Goal: Contribute content: Add original content to the website for others to see

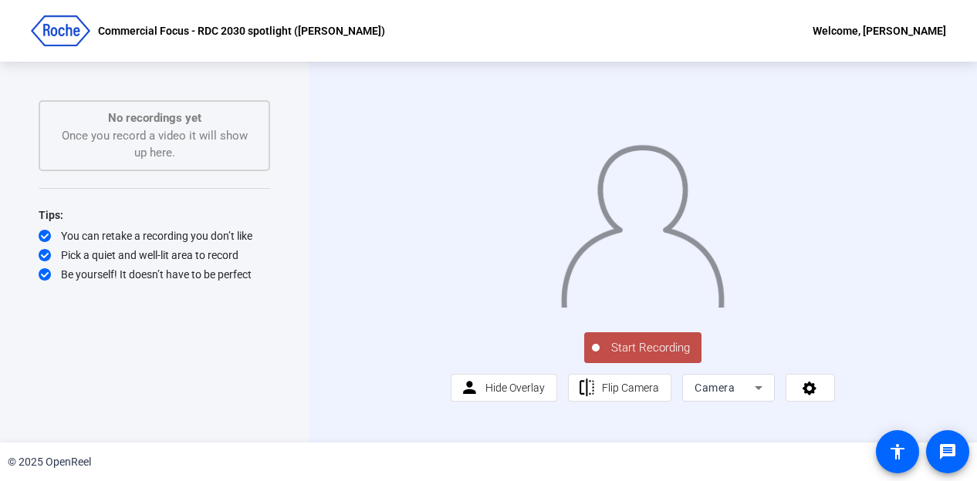
click at [634, 357] on span "Start Recording" at bounding box center [650, 348] width 102 height 18
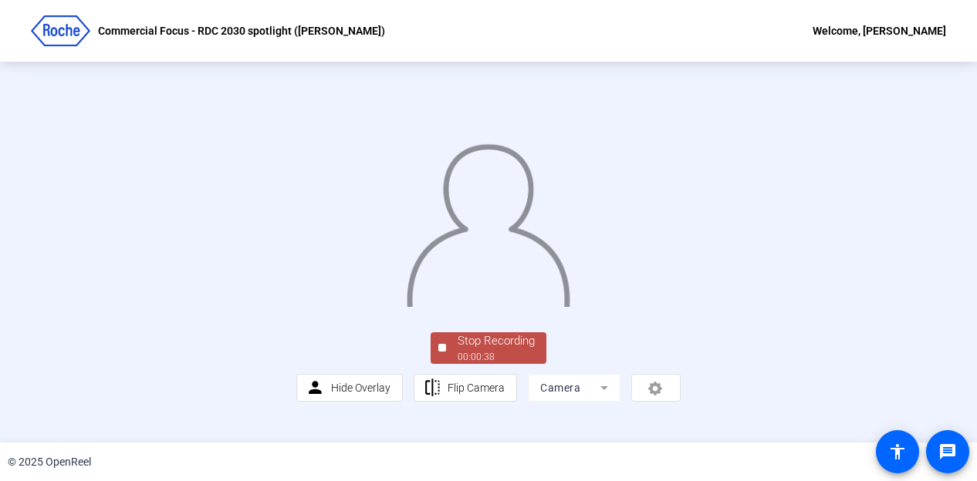
scroll to position [100, 0]
click at [481, 350] on div "Stop Recording" at bounding box center [495, 342] width 77 height 18
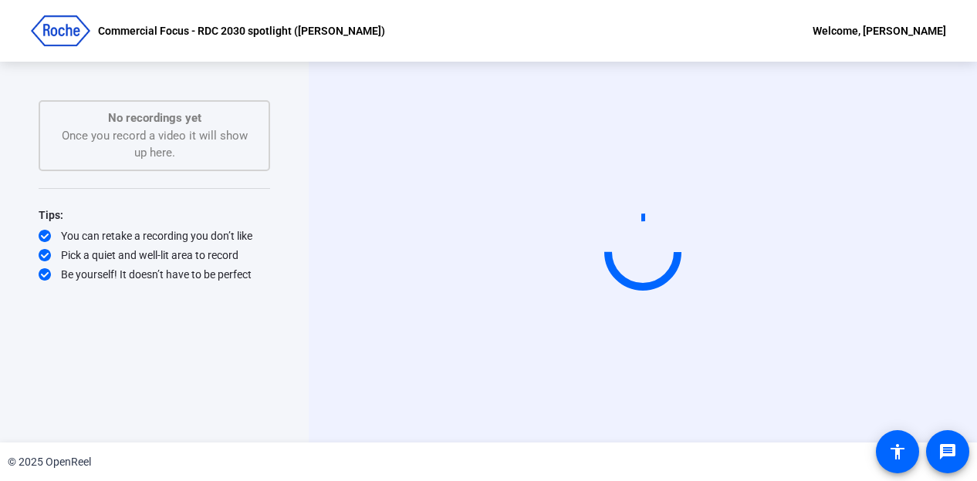
scroll to position [0, 0]
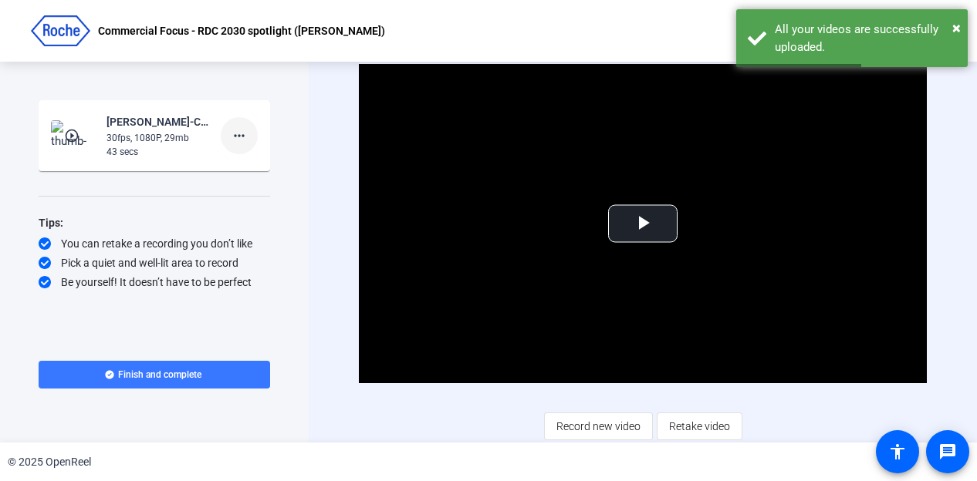
click at [241, 135] on mat-icon "more_horiz" at bounding box center [239, 136] width 19 height 19
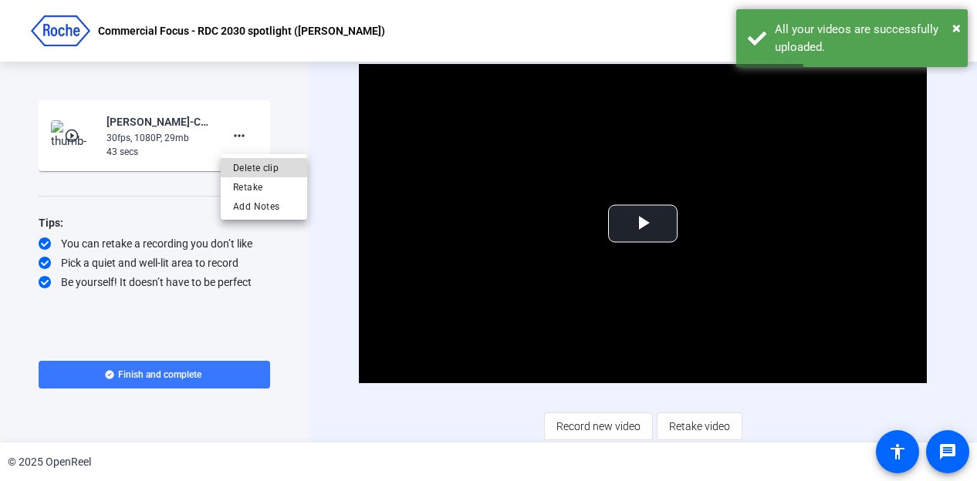
click at [261, 167] on span "Delete clip" at bounding box center [264, 168] width 62 height 19
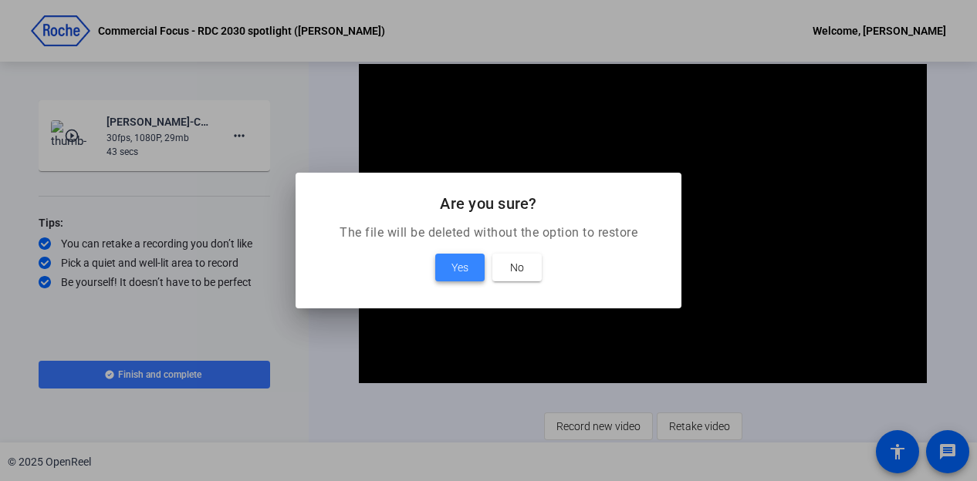
click at [466, 265] on span "Yes" at bounding box center [459, 267] width 17 height 19
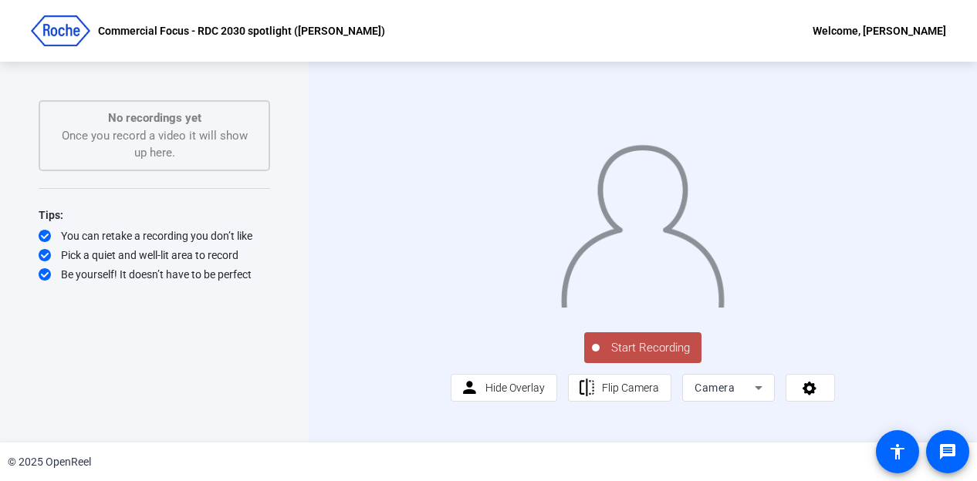
click at [640, 357] on span "Start Recording" at bounding box center [650, 348] width 102 height 18
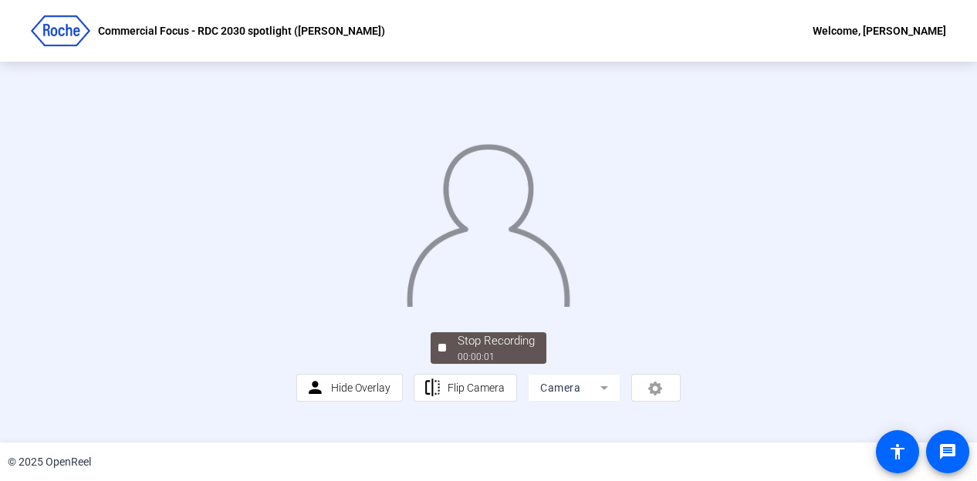
scroll to position [100, 0]
click at [446, 364] on span "Stop Recording 00:00:06" at bounding box center [496, 349] width 100 height 32
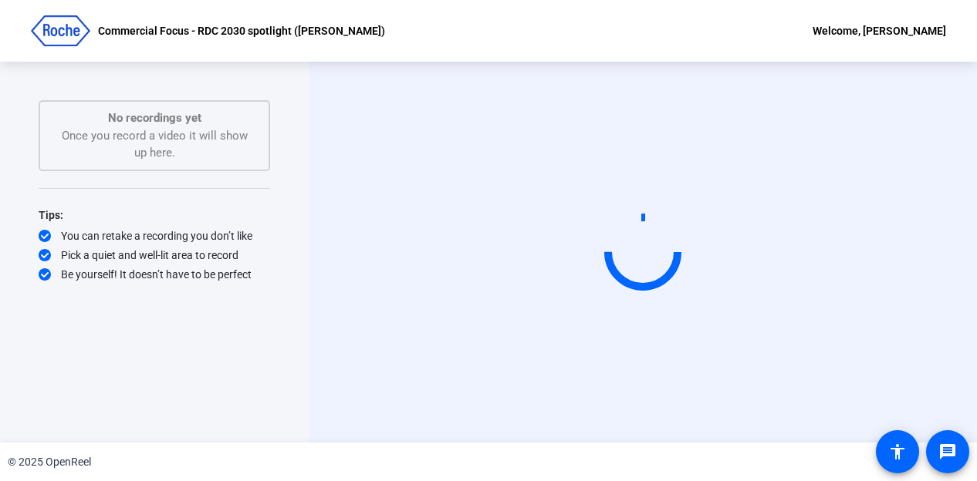
scroll to position [0, 0]
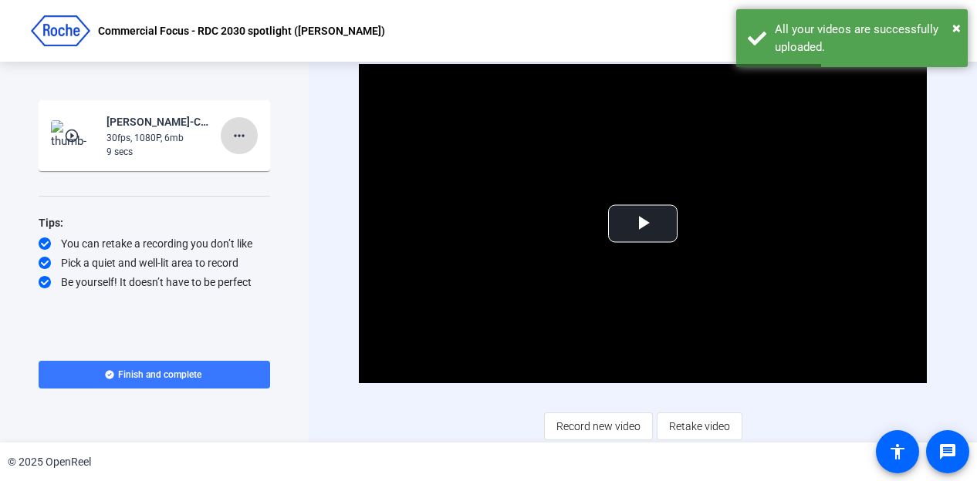
click at [239, 140] on mat-icon "more_horiz" at bounding box center [239, 136] width 19 height 19
click at [264, 167] on span "Delete clip" at bounding box center [264, 168] width 62 height 19
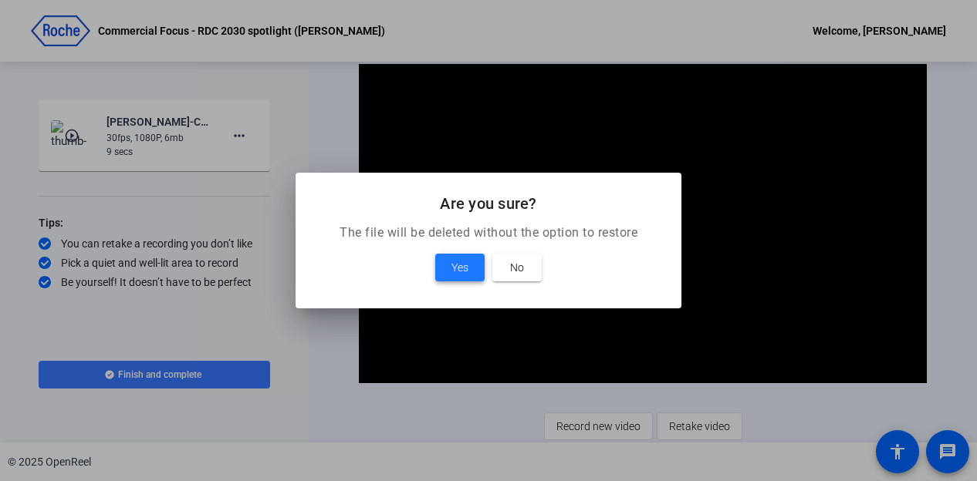
click at [461, 261] on span "Yes" at bounding box center [459, 267] width 17 height 19
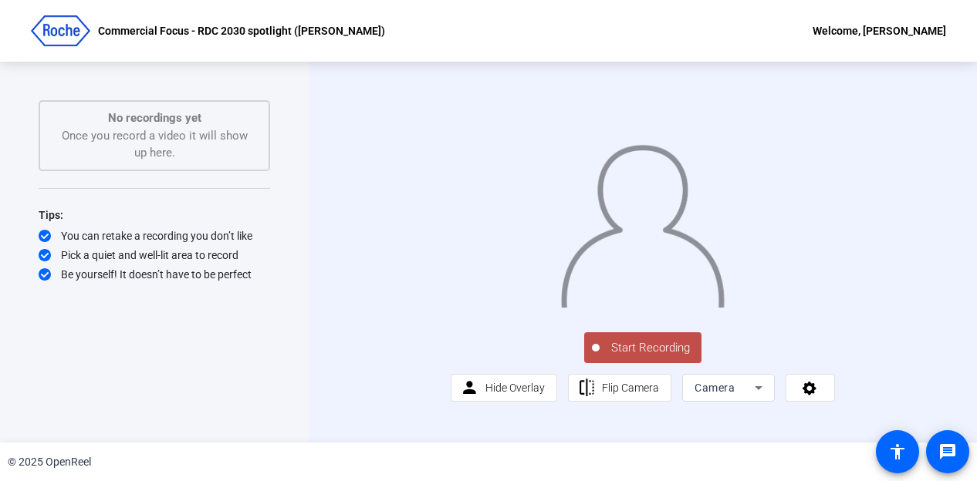
click at [650, 357] on span "Start Recording" at bounding box center [650, 348] width 102 height 18
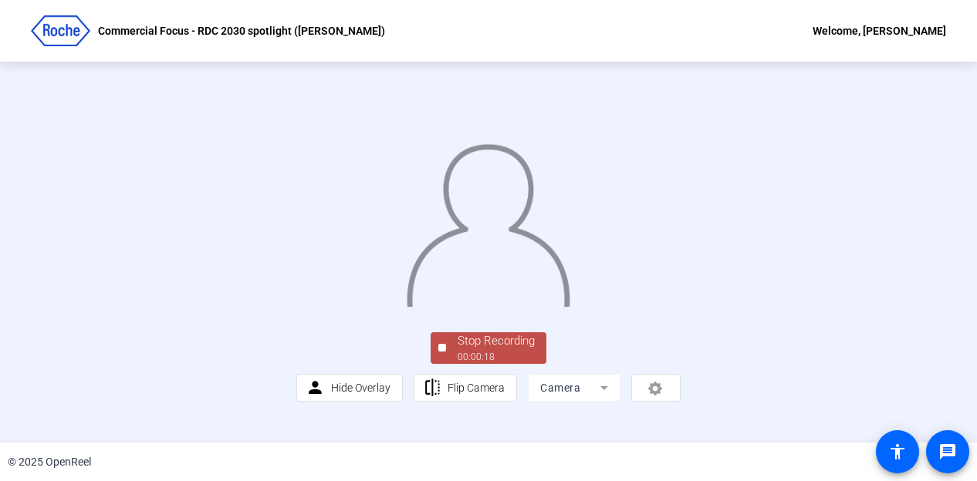
scroll to position [100, 0]
click at [471, 350] on div "Stop Recording" at bounding box center [495, 342] width 77 height 18
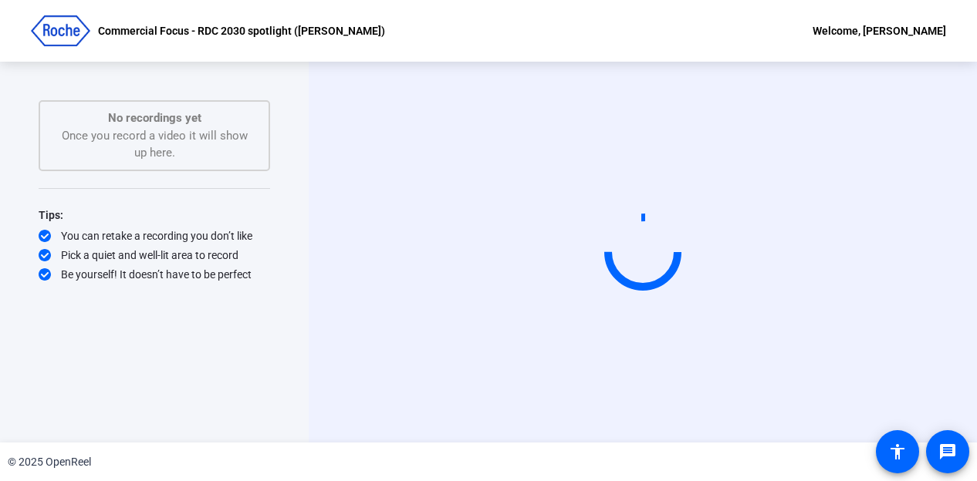
scroll to position [0, 0]
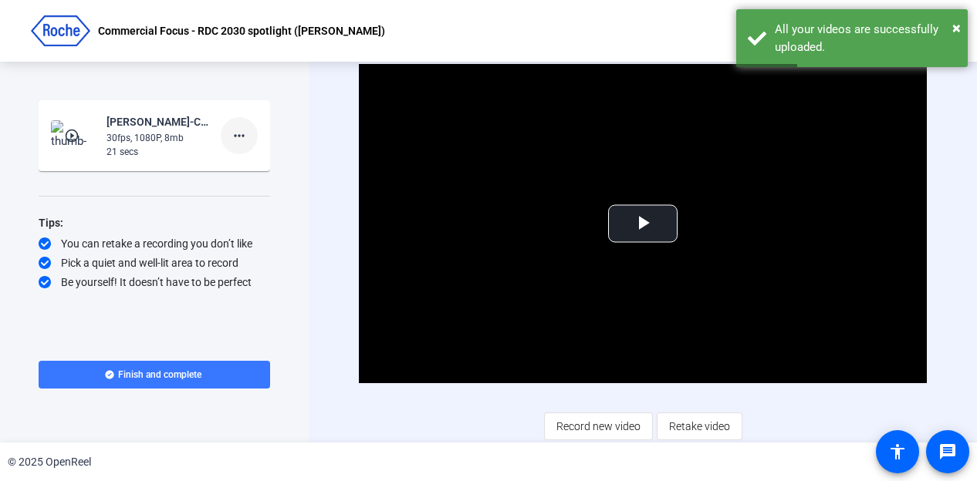
click at [238, 140] on mat-icon "more_horiz" at bounding box center [239, 136] width 19 height 19
click at [255, 161] on span "Delete clip" at bounding box center [264, 168] width 62 height 19
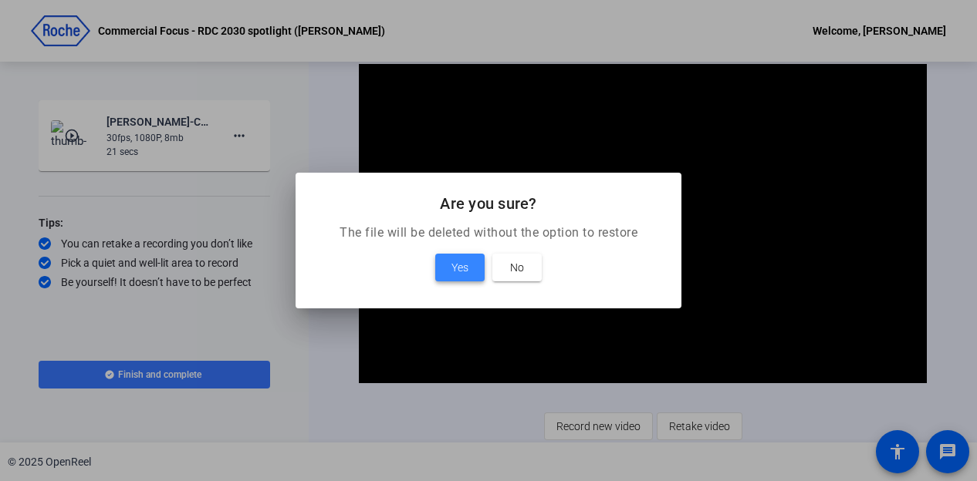
click at [452, 265] on span "Yes" at bounding box center [459, 267] width 17 height 19
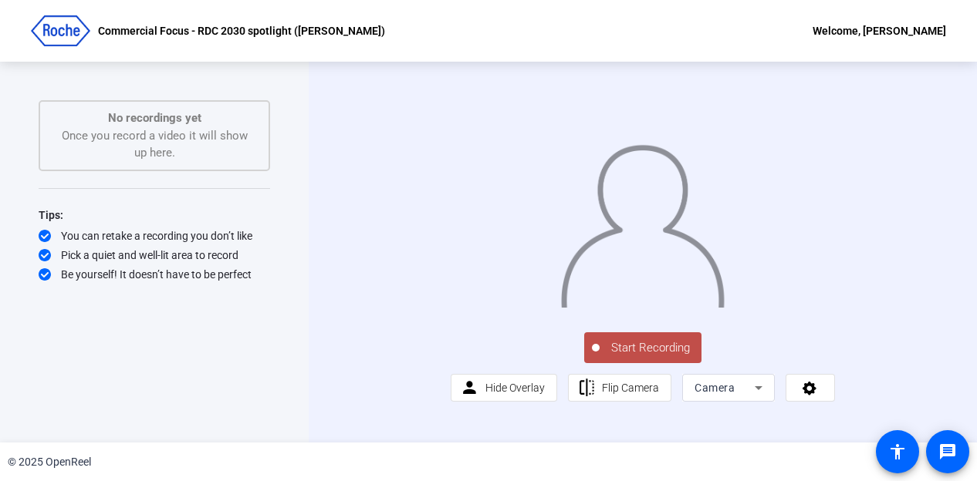
drag, startPoint x: 635, startPoint y: 393, endPoint x: 625, endPoint y: 393, distance: 10.0
click at [634, 357] on span "Start Recording" at bounding box center [650, 348] width 102 height 18
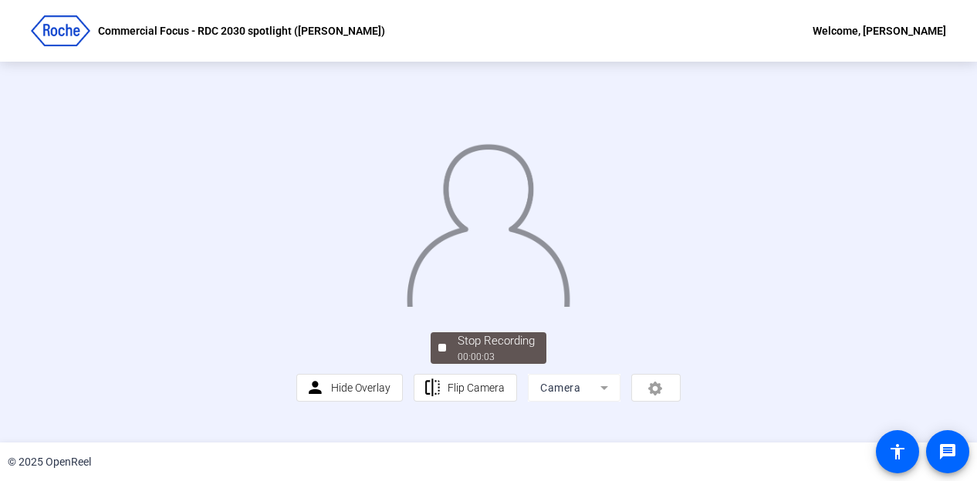
scroll to position [100, 0]
click at [480, 364] on div "00:00:06" at bounding box center [495, 357] width 77 height 14
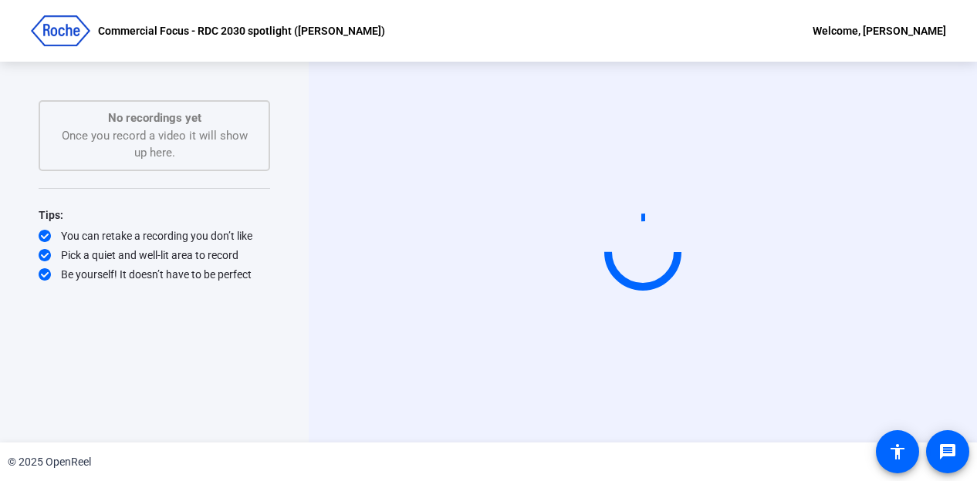
scroll to position [0, 0]
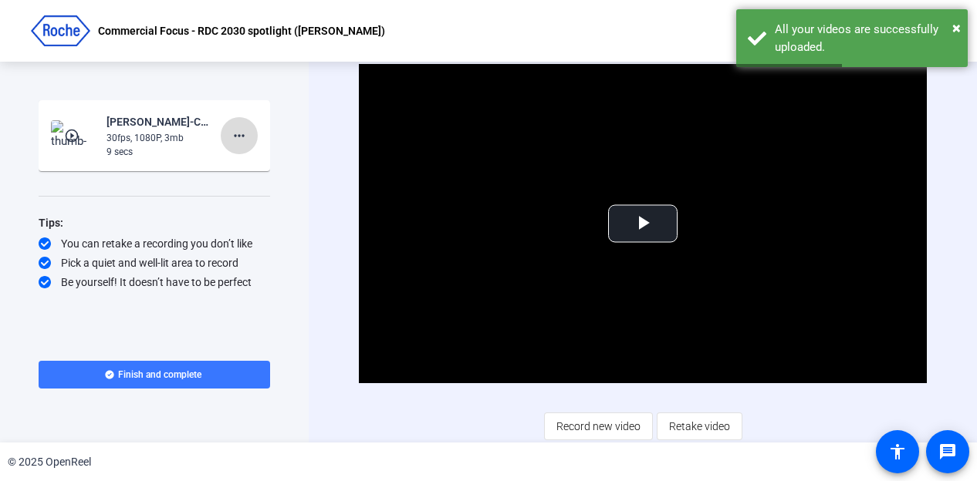
click at [252, 137] on span at bounding box center [239, 135] width 37 height 37
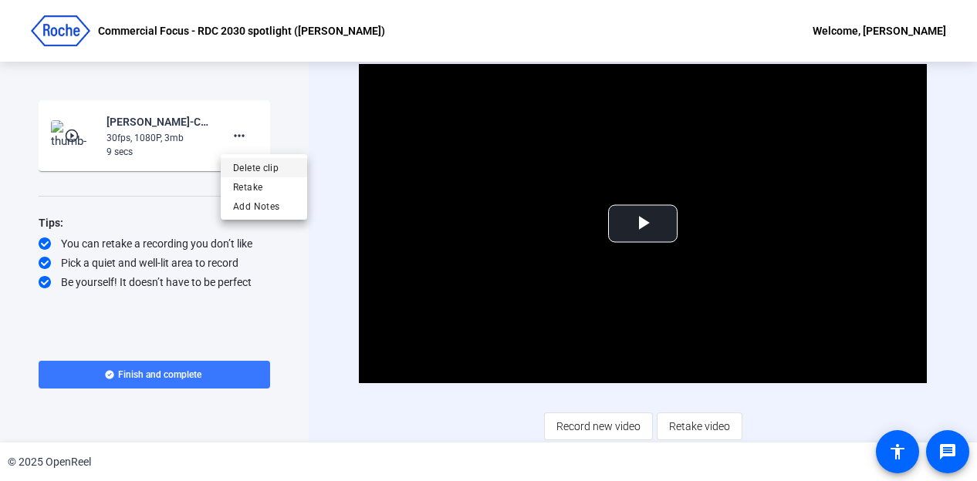
click at [258, 161] on span "Delete clip" at bounding box center [264, 168] width 62 height 19
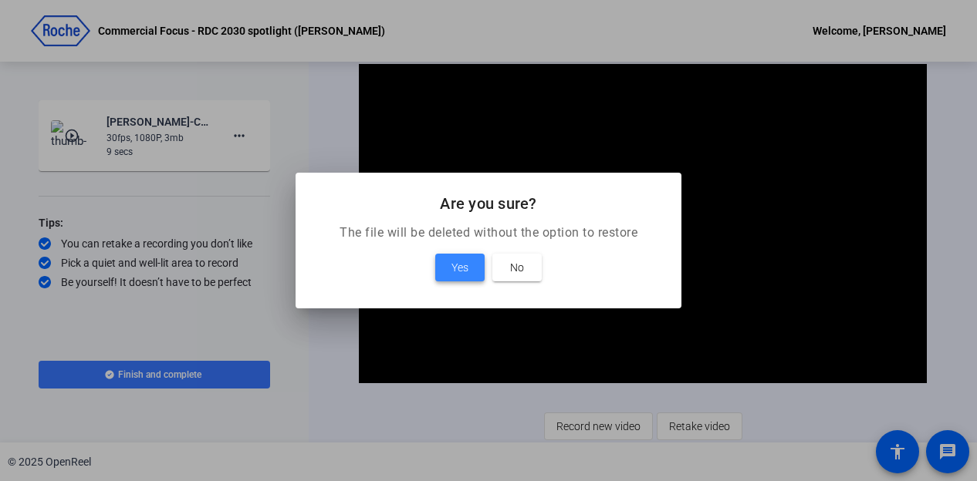
click at [449, 259] on span at bounding box center [459, 267] width 49 height 37
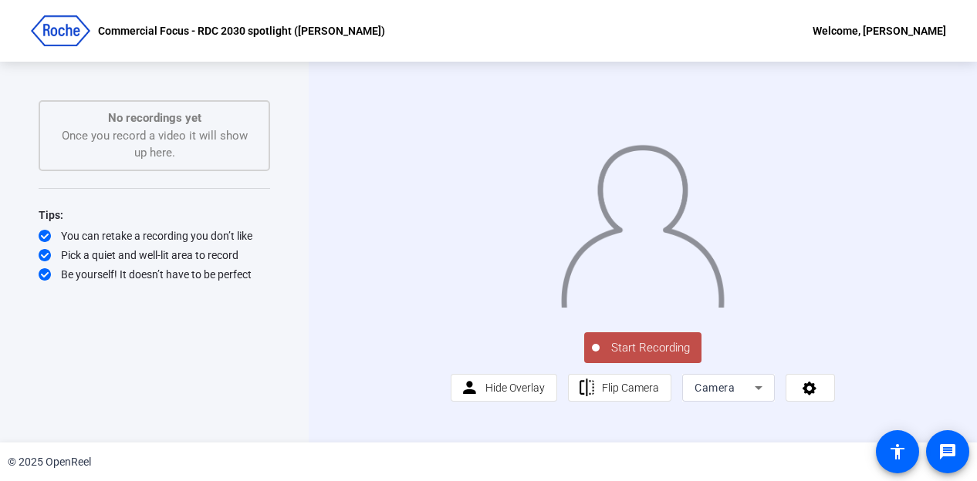
click at [638, 357] on span "Start Recording" at bounding box center [650, 348] width 102 height 18
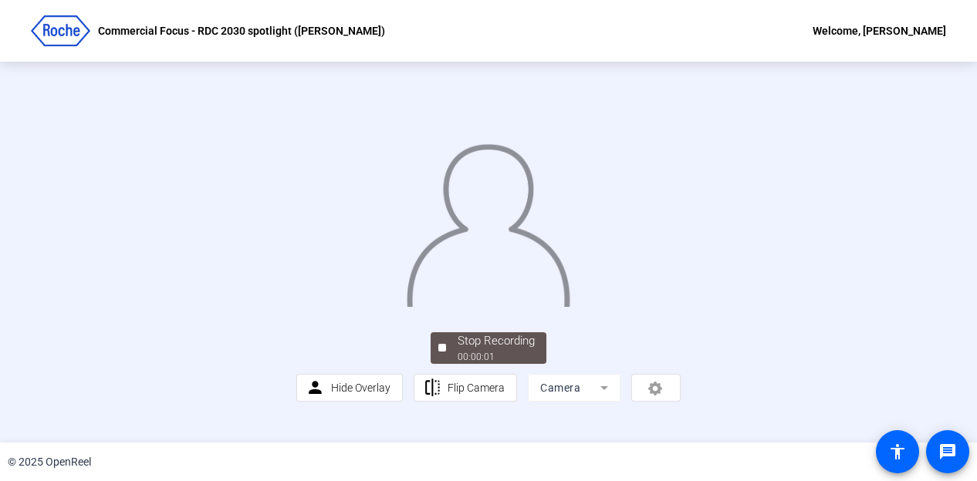
scroll to position [100, 0]
click at [471, 350] on div "Stop Recording" at bounding box center [495, 342] width 77 height 18
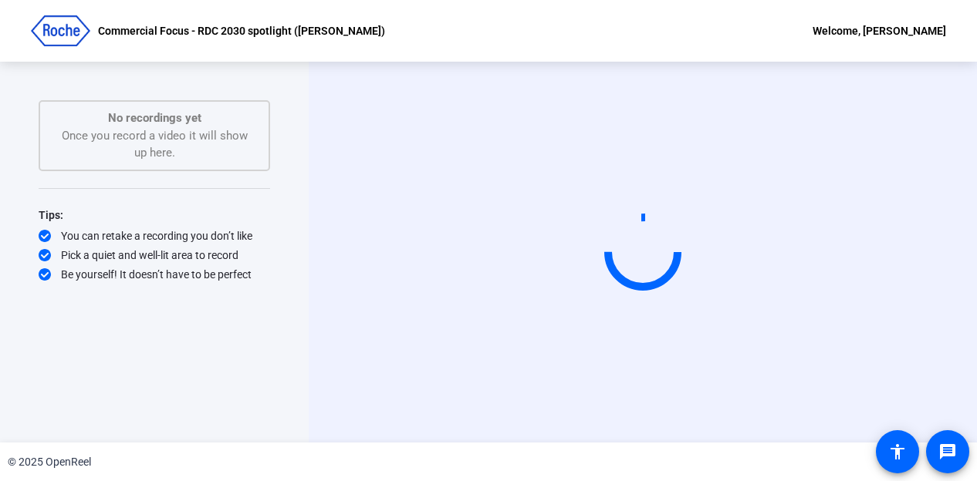
scroll to position [0, 0]
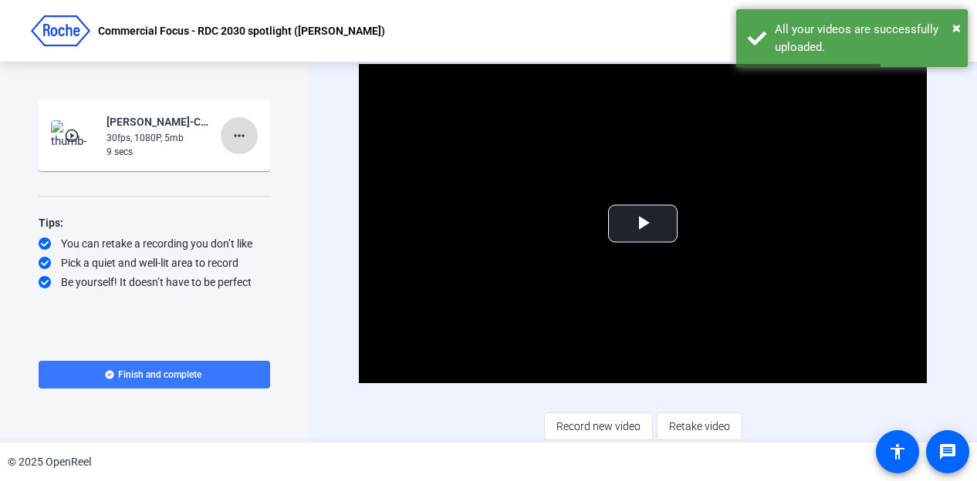
click at [241, 134] on mat-icon "more_horiz" at bounding box center [239, 136] width 19 height 19
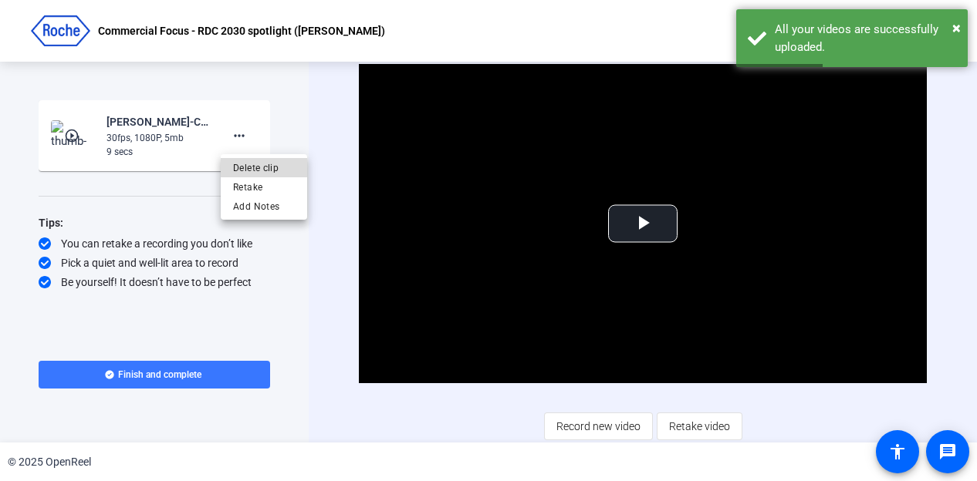
click at [259, 163] on span "Delete clip" at bounding box center [264, 168] width 62 height 19
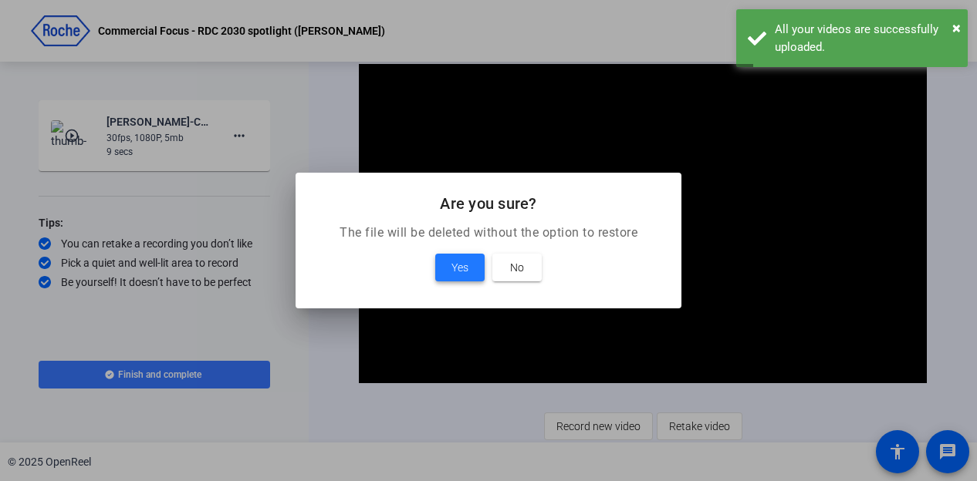
click at [464, 266] on span "Yes" at bounding box center [459, 267] width 17 height 19
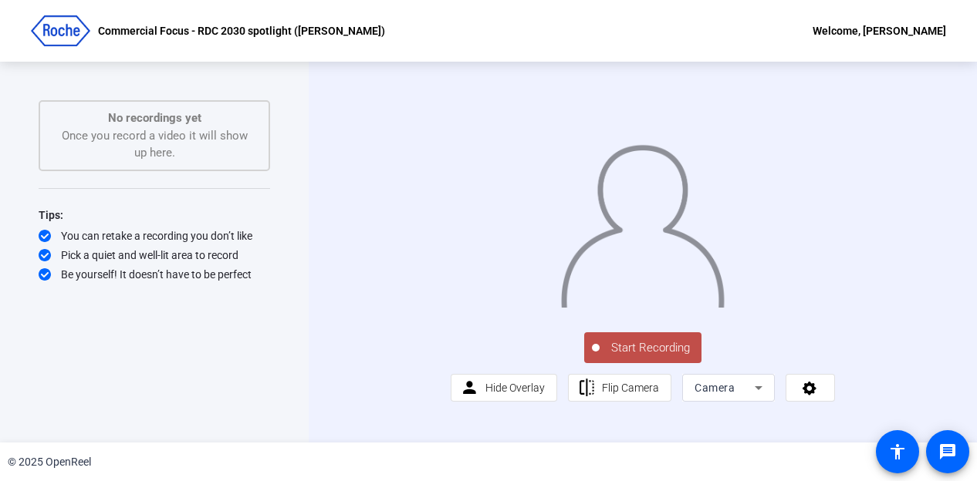
click at [631, 357] on span "Start Recording" at bounding box center [650, 348] width 102 height 18
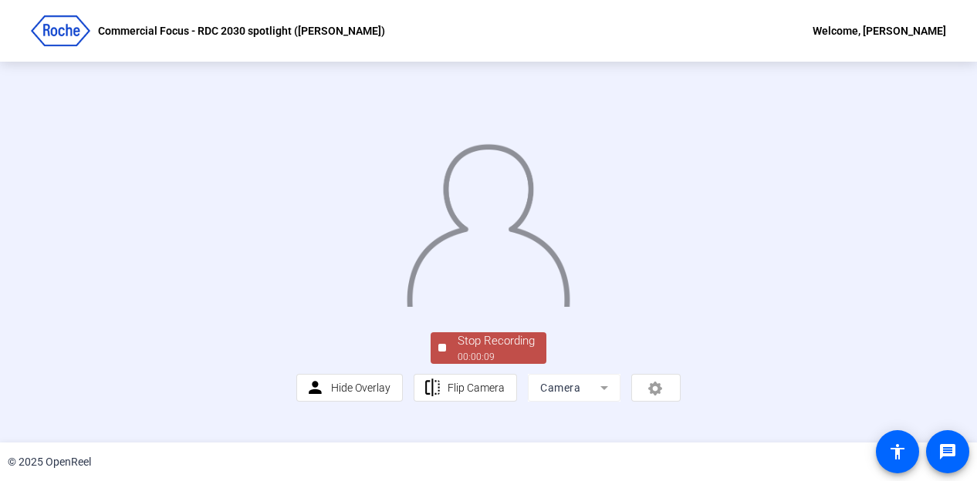
scroll to position [100, 0]
click at [484, 350] on div "Stop Recording" at bounding box center [495, 342] width 77 height 18
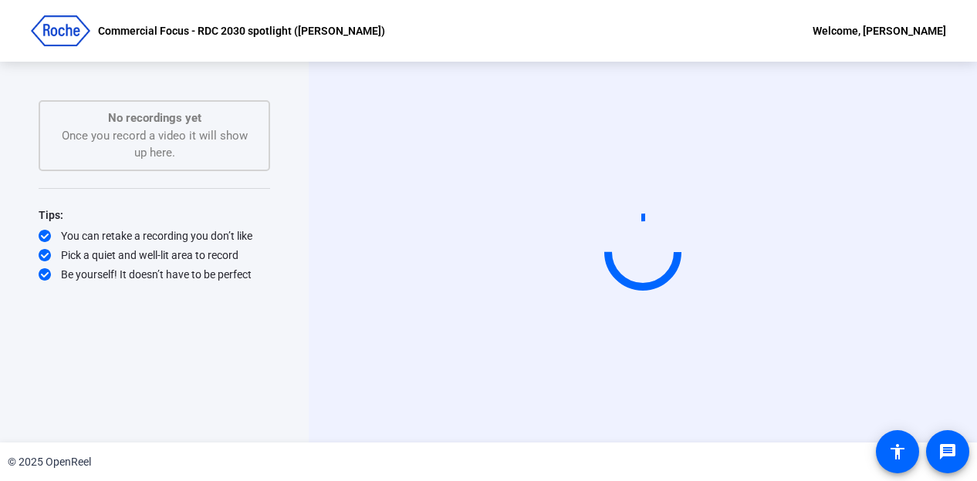
scroll to position [0, 0]
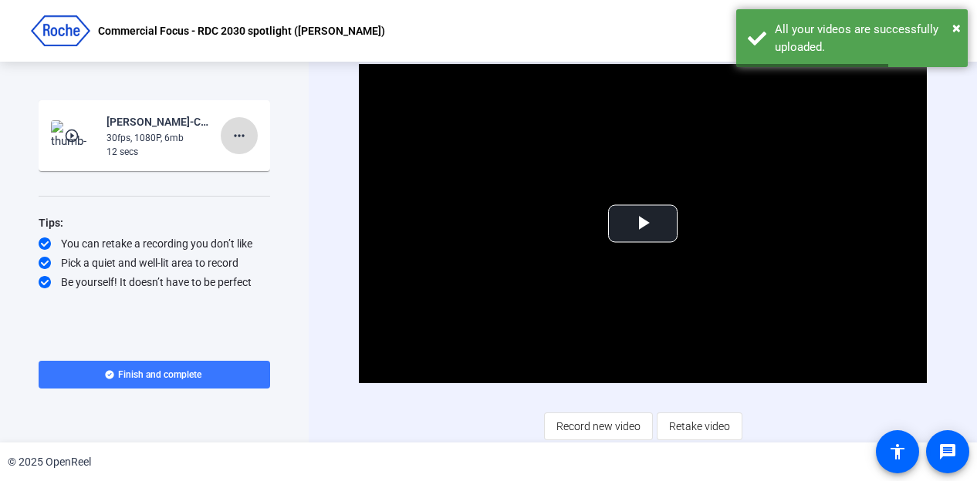
click at [236, 135] on mat-icon "more_horiz" at bounding box center [239, 136] width 19 height 19
click at [256, 163] on span "Delete clip" at bounding box center [264, 168] width 62 height 19
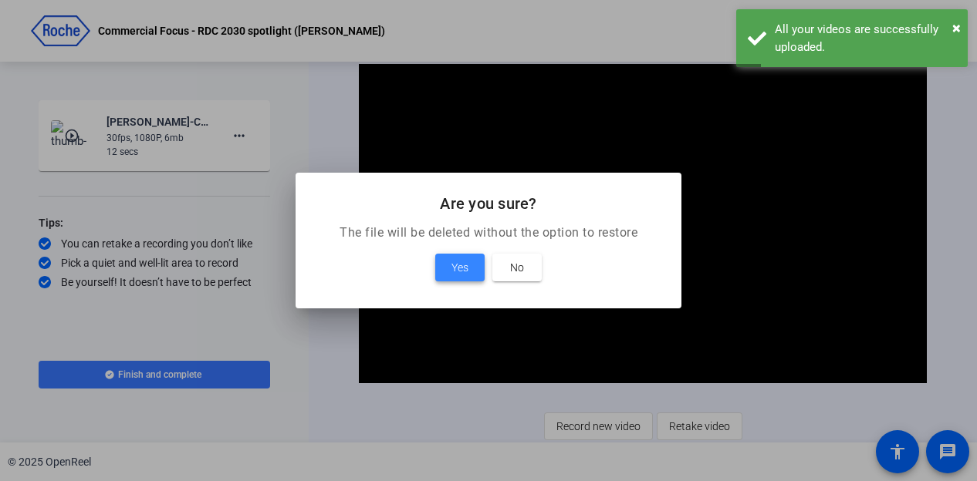
click at [460, 263] on span "Yes" at bounding box center [459, 267] width 17 height 19
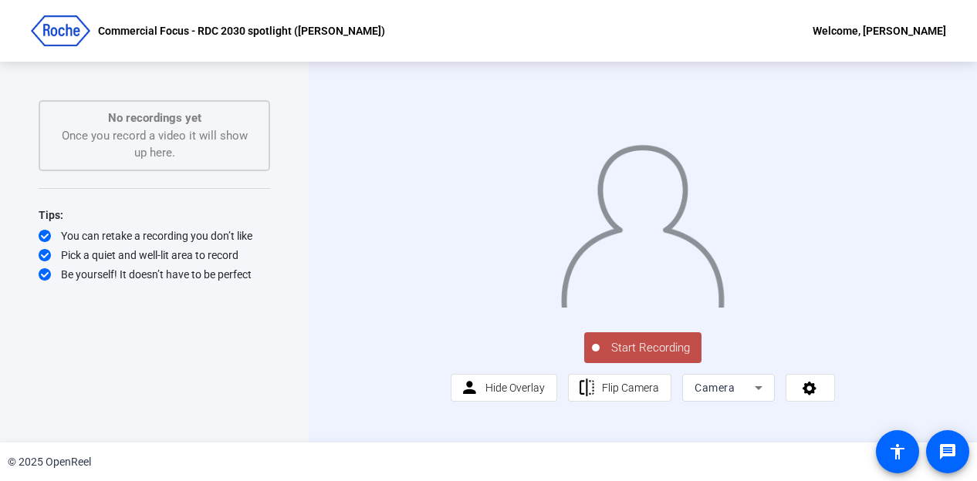
click at [637, 357] on span "Start Recording" at bounding box center [650, 348] width 102 height 18
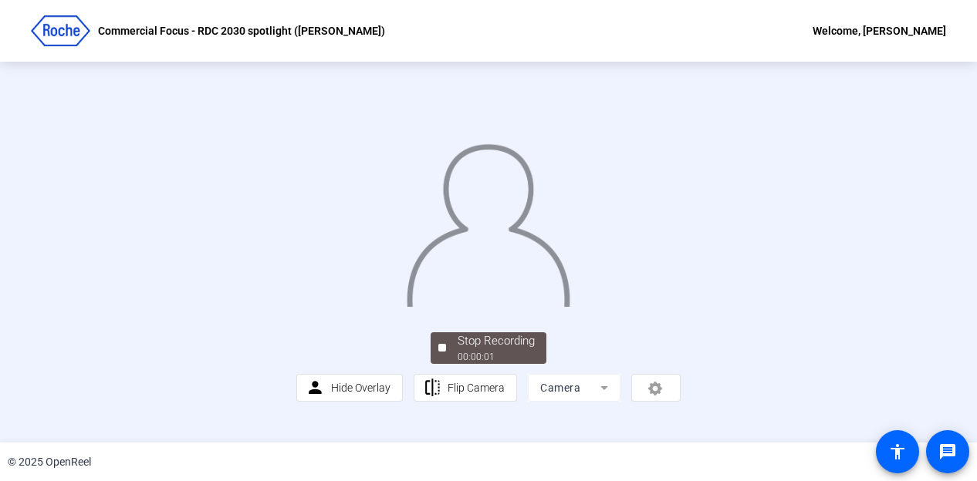
scroll to position [100, 0]
click at [446, 364] on span "Stop Recording 00:00:06" at bounding box center [496, 349] width 100 height 32
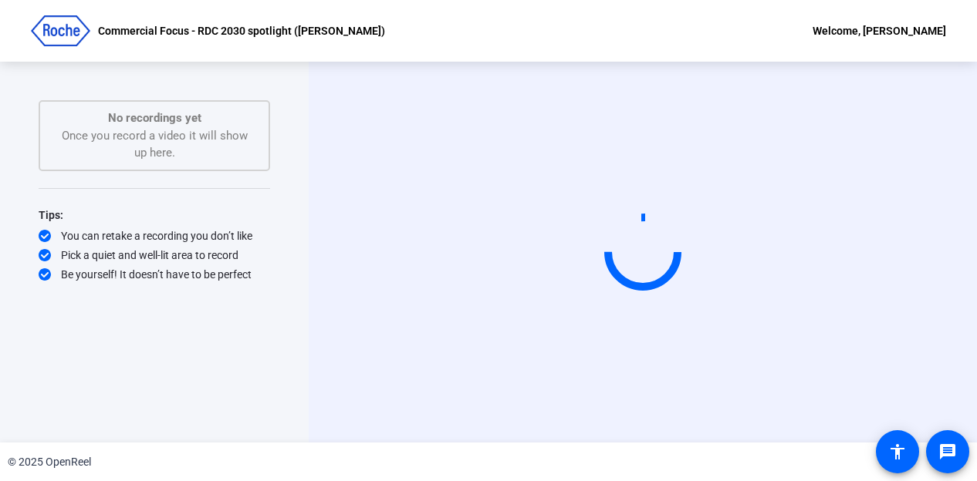
scroll to position [0, 0]
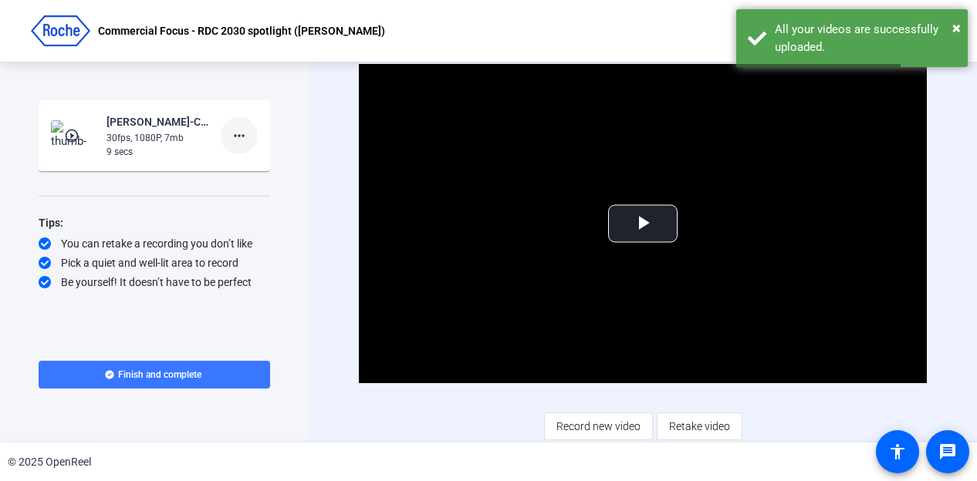
click at [242, 135] on mat-icon "more_horiz" at bounding box center [239, 136] width 19 height 19
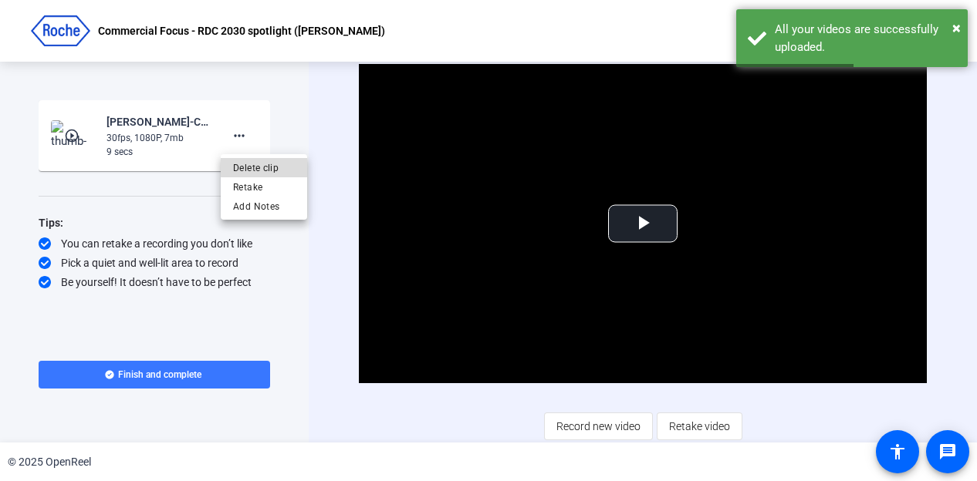
click at [265, 160] on span "Delete clip" at bounding box center [264, 168] width 62 height 19
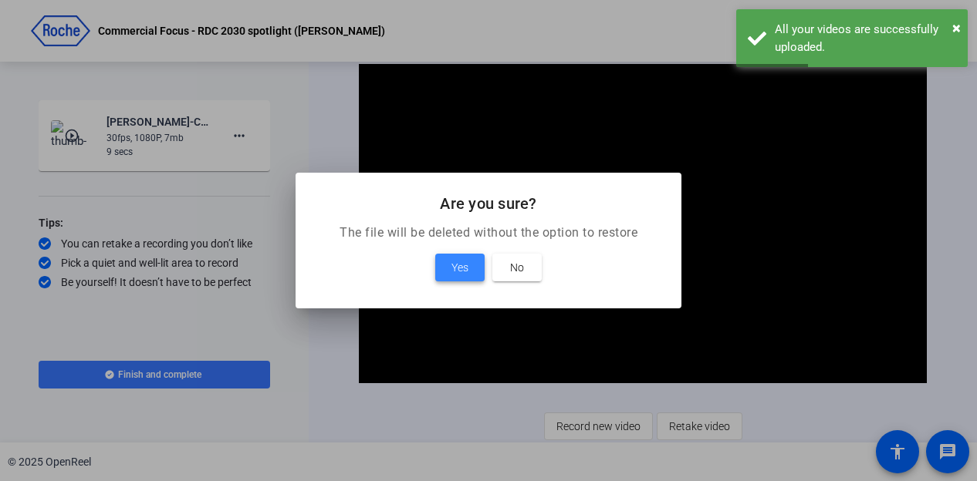
click at [457, 261] on span "Yes" at bounding box center [459, 267] width 17 height 19
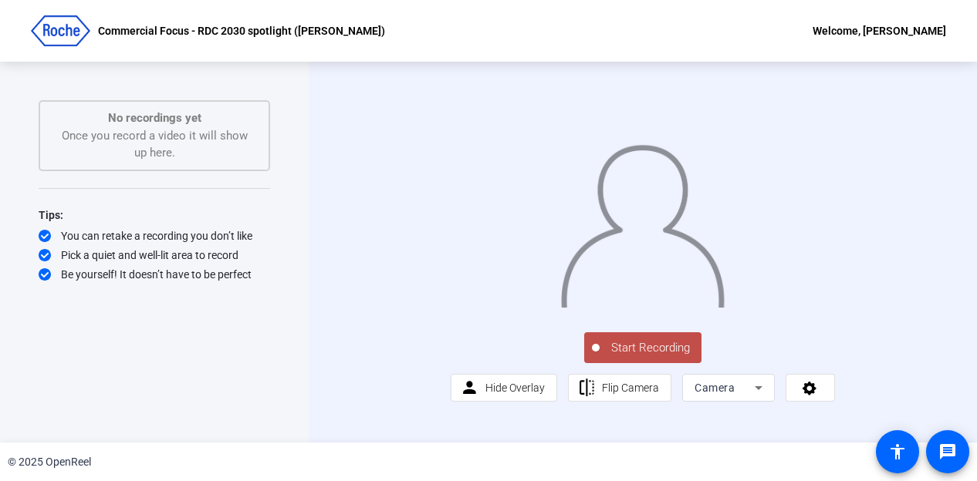
click at [632, 357] on span "Start Recording" at bounding box center [650, 348] width 102 height 18
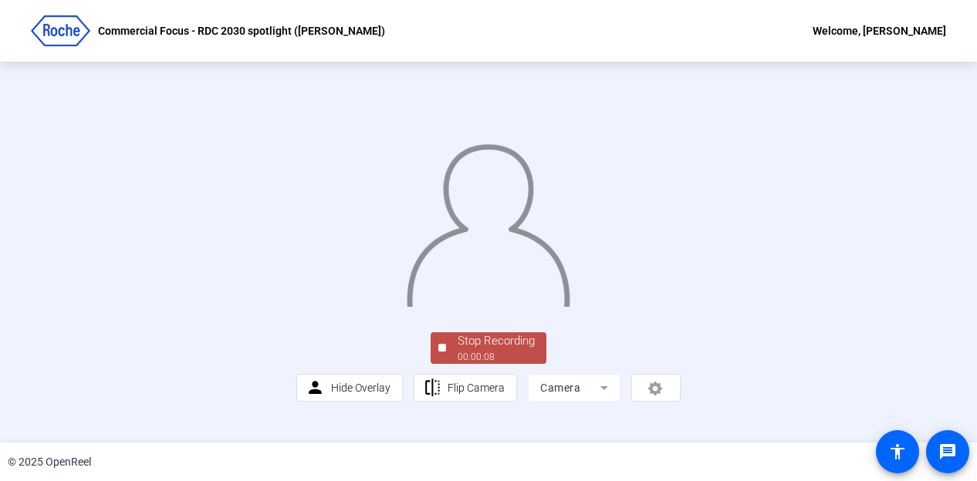
scroll to position [100, 0]
click at [496, 350] on div "Stop Recording" at bounding box center [495, 342] width 77 height 18
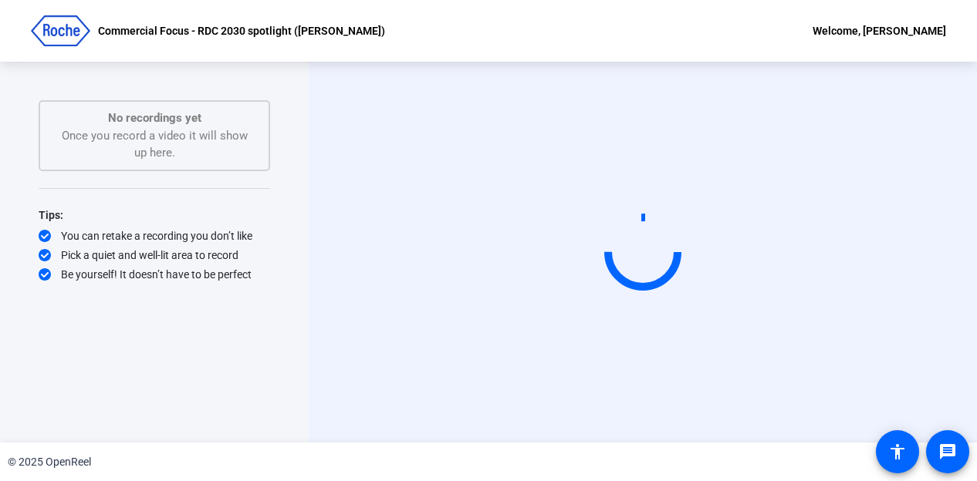
scroll to position [0, 0]
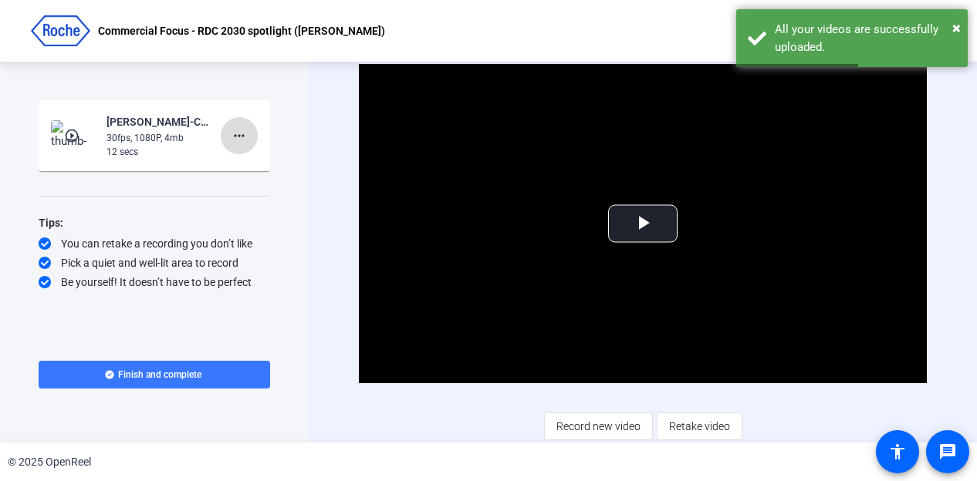
click at [242, 138] on mat-icon "more_horiz" at bounding box center [239, 136] width 19 height 19
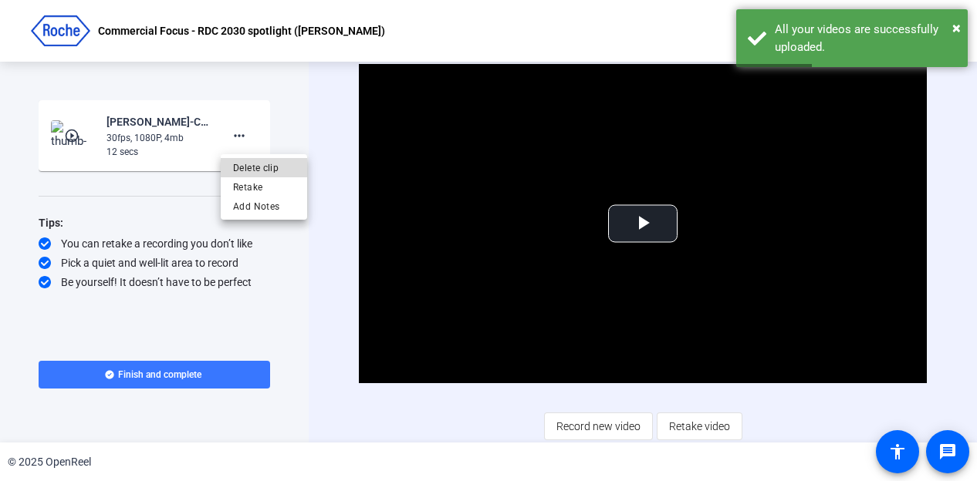
click at [259, 171] on span "Delete clip" at bounding box center [264, 168] width 62 height 19
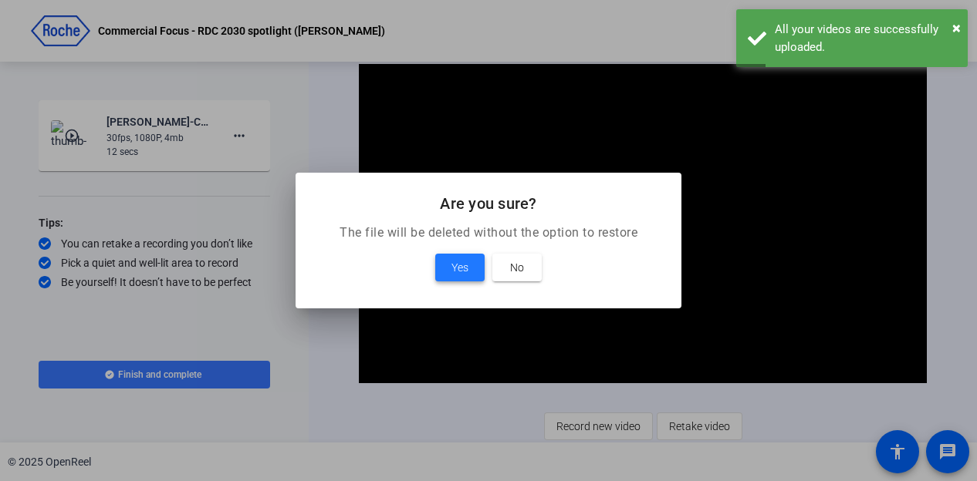
click at [469, 267] on span at bounding box center [459, 267] width 49 height 37
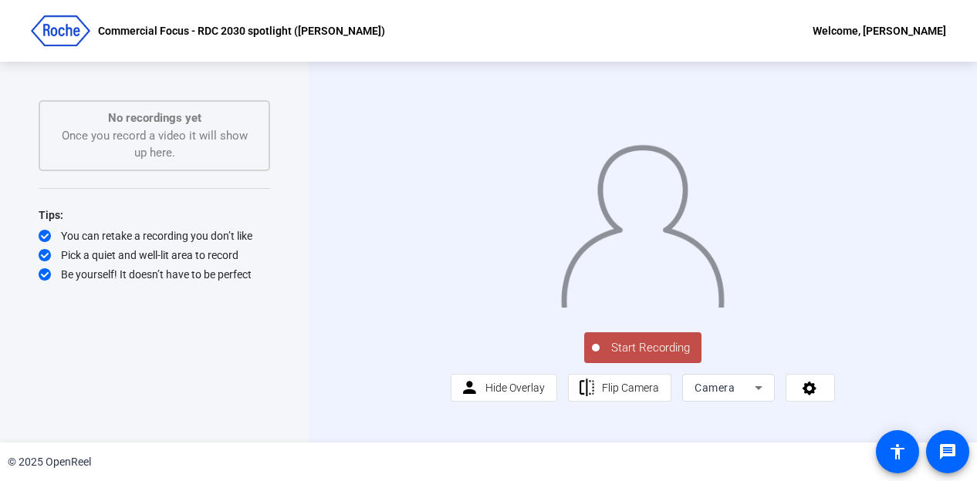
click at [639, 357] on span "Start Recording" at bounding box center [650, 348] width 102 height 18
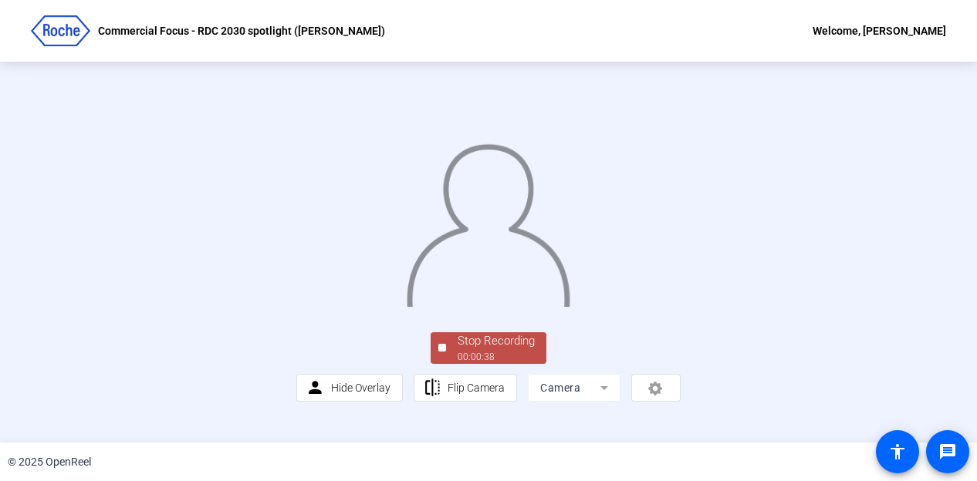
scroll to position [100, 0]
click at [457, 364] on div "00:00:39" at bounding box center [495, 357] width 77 height 14
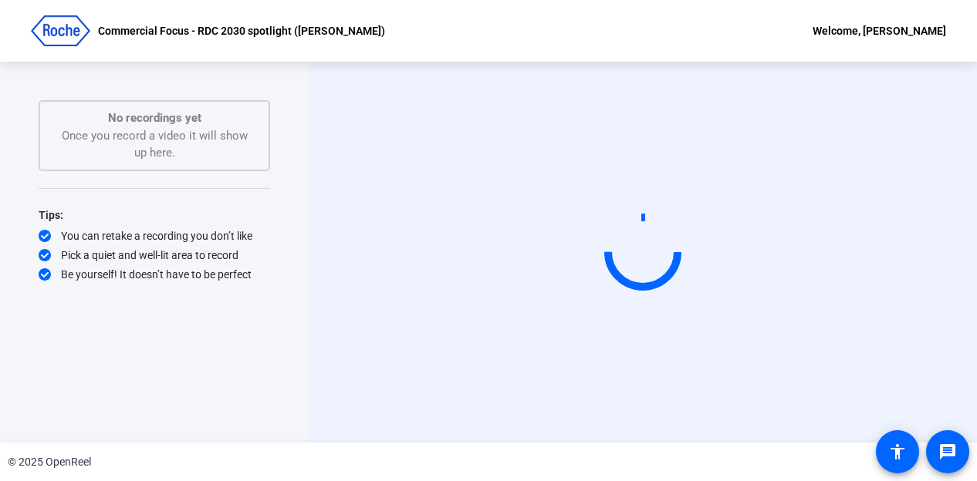
scroll to position [0, 0]
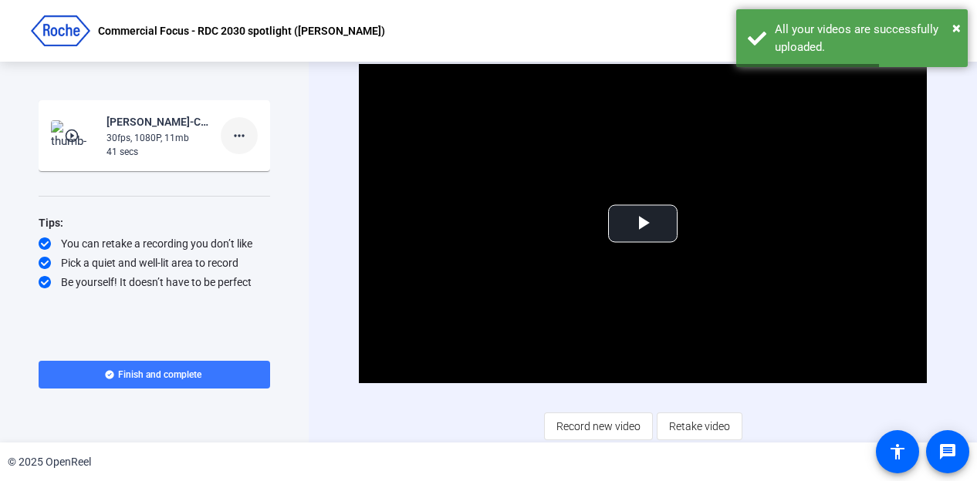
click at [238, 133] on mat-icon "more_horiz" at bounding box center [239, 136] width 19 height 19
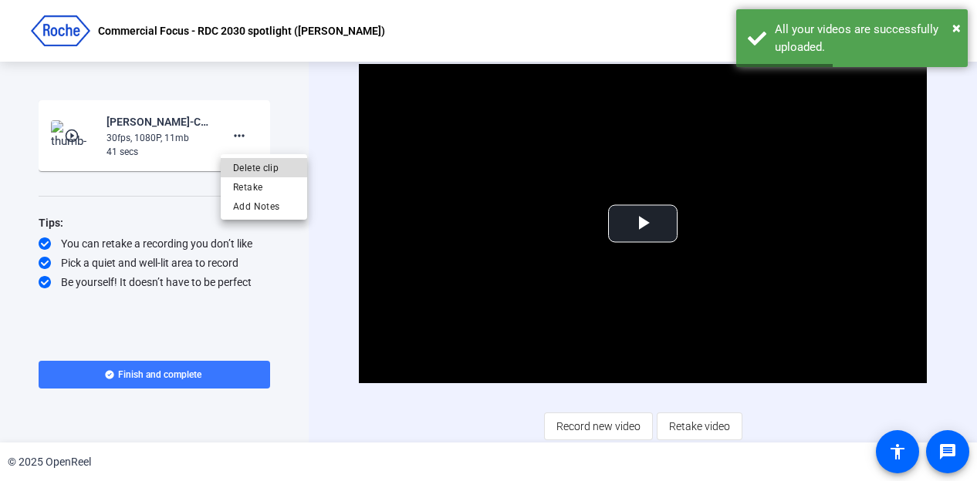
click at [266, 169] on span "Delete clip" at bounding box center [264, 168] width 62 height 19
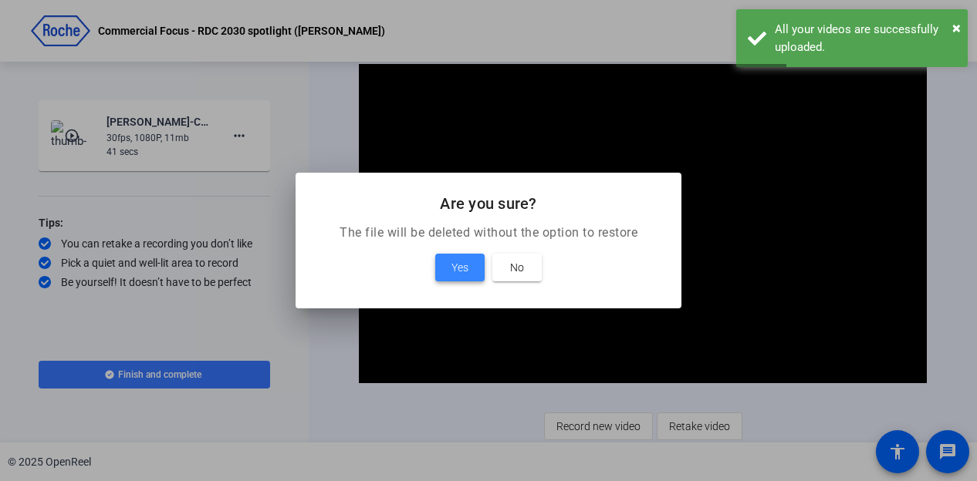
click at [454, 258] on span "Yes" at bounding box center [459, 267] width 17 height 19
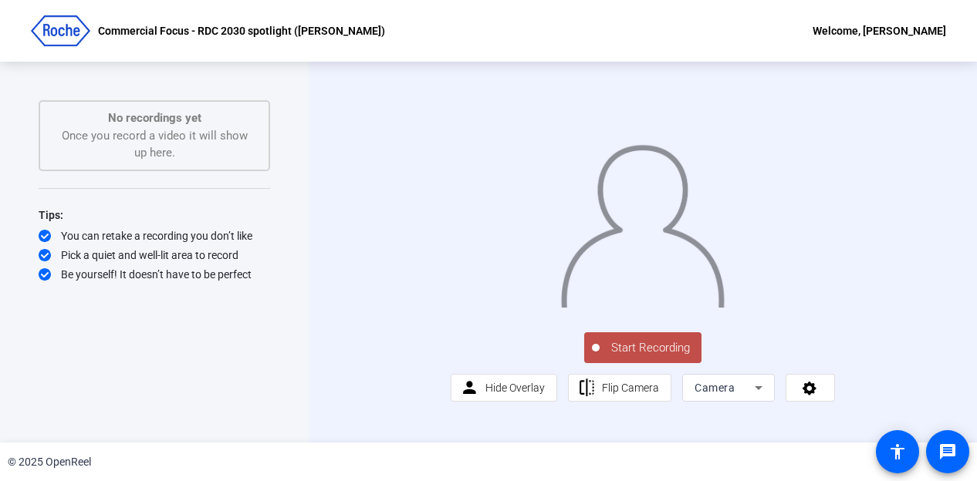
click at [633, 357] on span "Start Recording" at bounding box center [650, 348] width 102 height 18
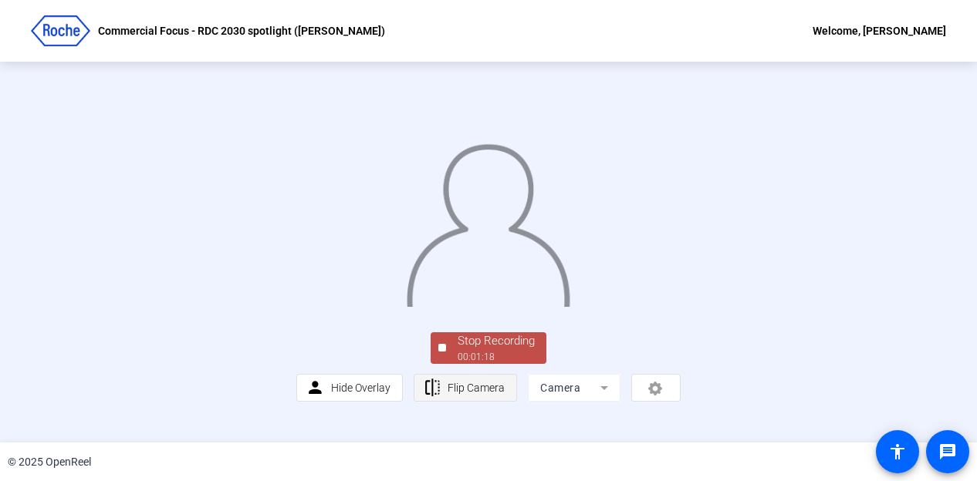
scroll to position [100, 0]
click at [474, 364] on div "00:01:19" at bounding box center [495, 357] width 77 height 14
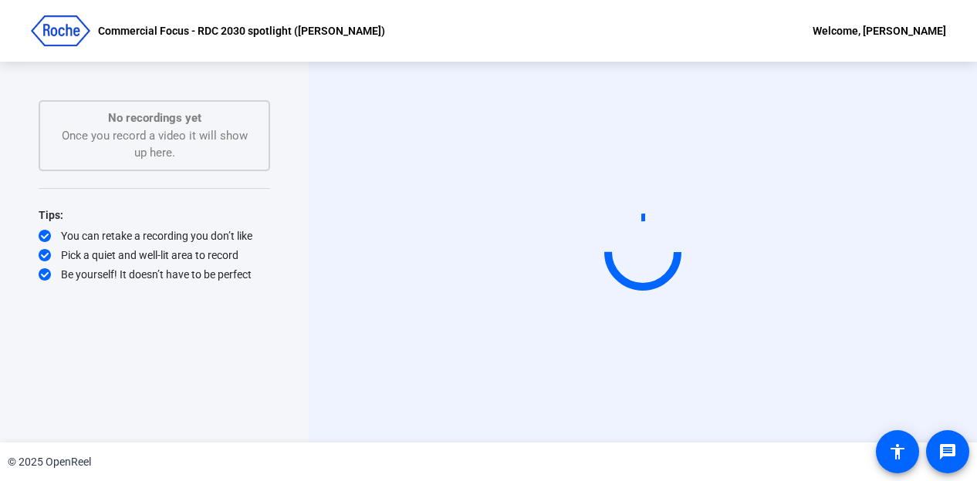
scroll to position [0, 0]
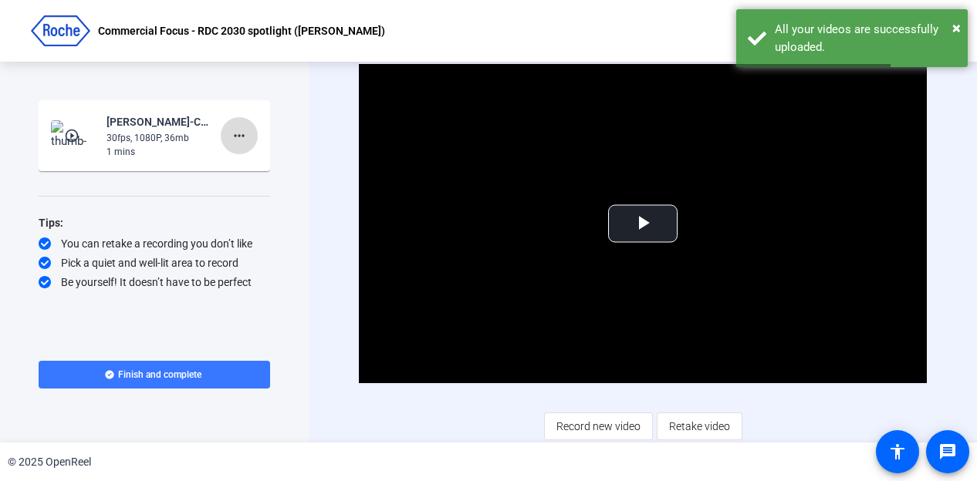
click at [241, 136] on mat-icon "more_horiz" at bounding box center [239, 136] width 19 height 19
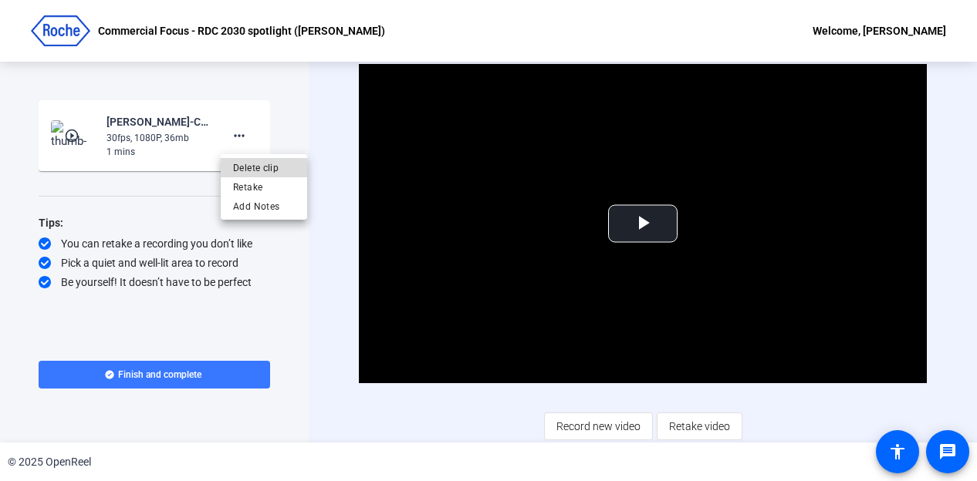
click at [247, 161] on span "Delete clip" at bounding box center [264, 168] width 62 height 19
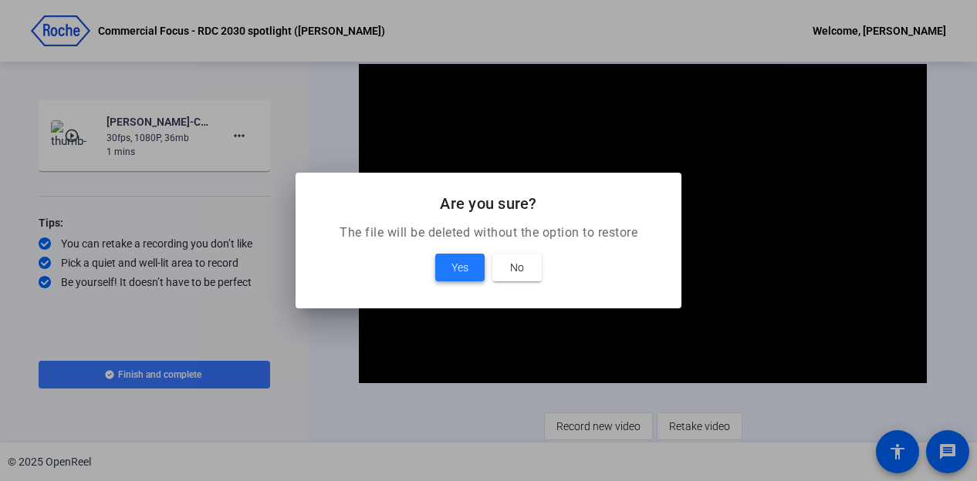
click at [458, 261] on button "Yes" at bounding box center [459, 268] width 49 height 28
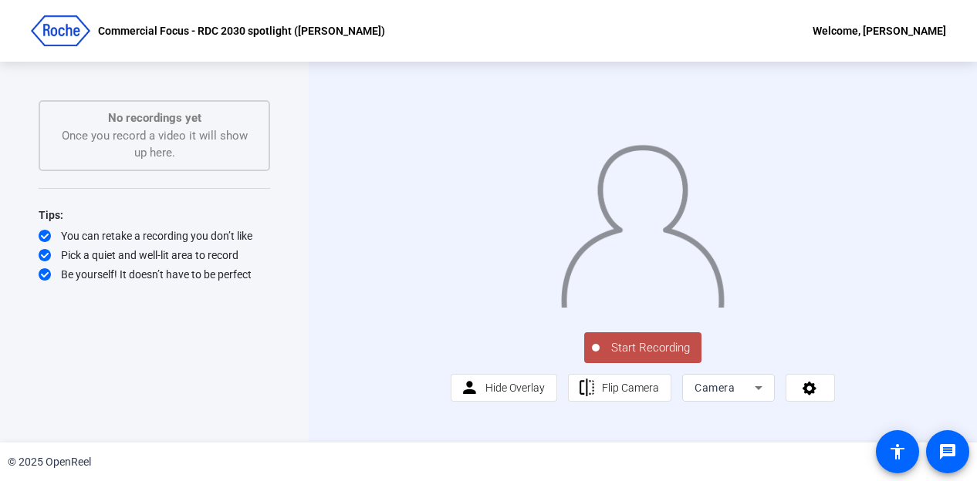
click at [630, 357] on span "Start Recording" at bounding box center [650, 348] width 102 height 18
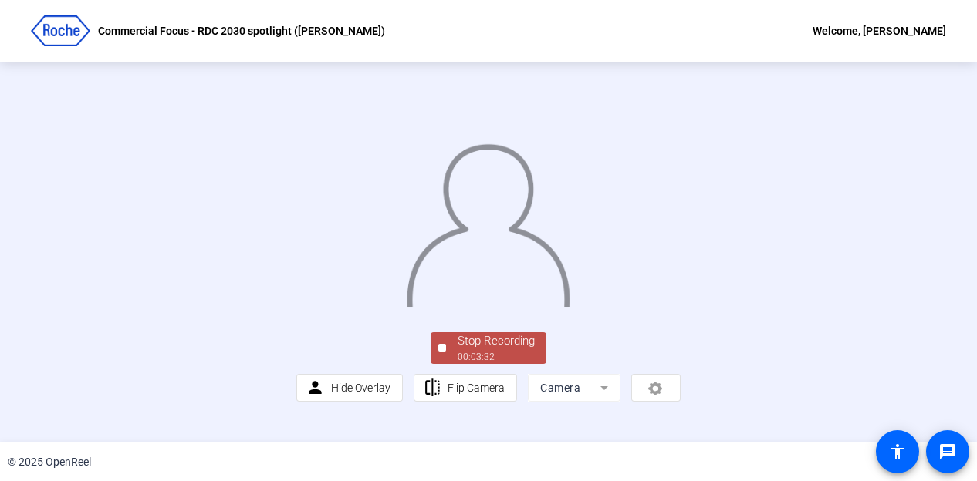
scroll to position [23, 0]
click at [492, 350] on div "Stop Recording" at bounding box center [495, 342] width 77 height 18
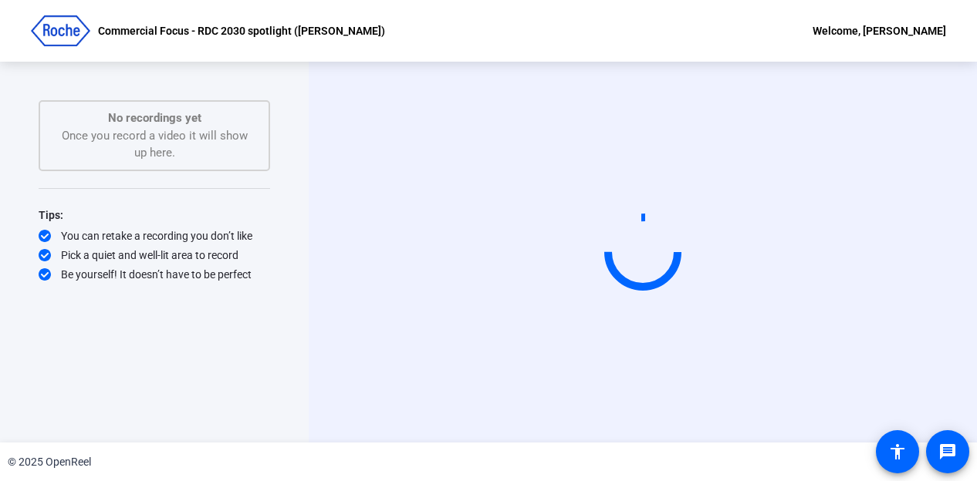
scroll to position [0, 0]
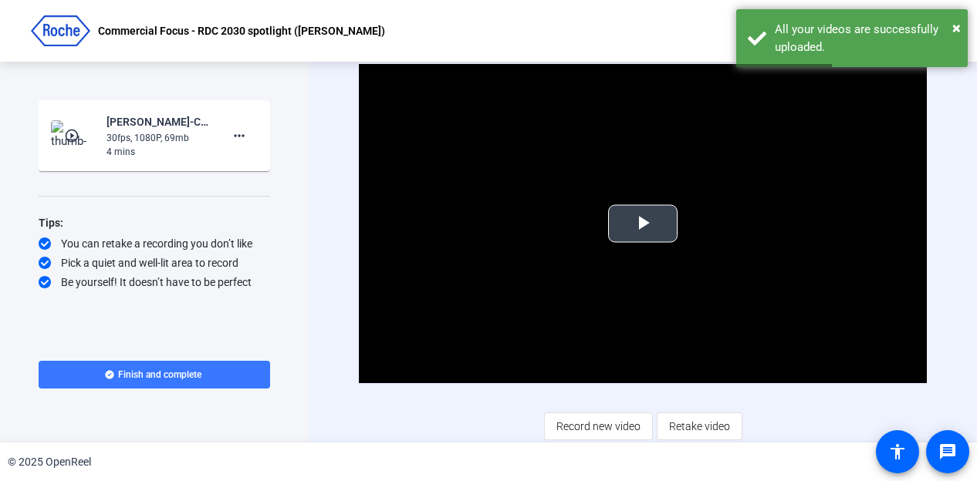
click at [643, 224] on span "Video Player" at bounding box center [643, 224] width 0 height 0
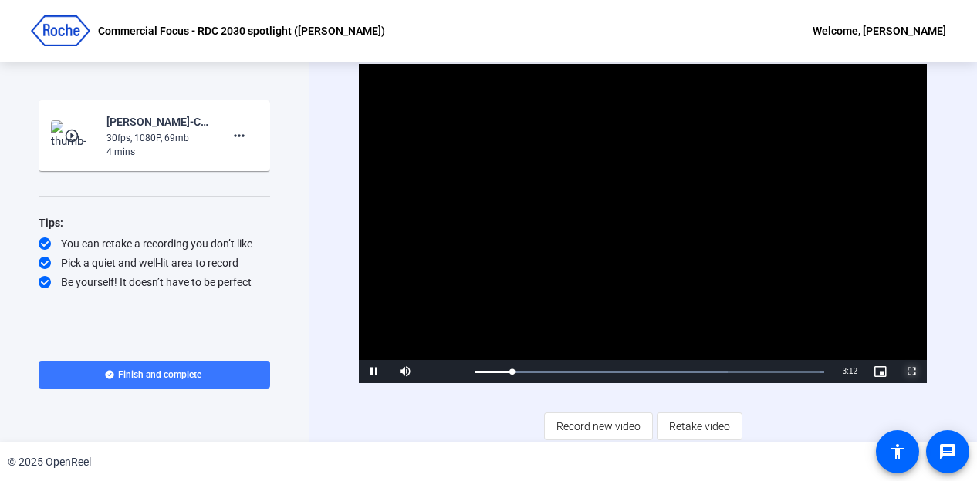
click at [904, 372] on span "Video Player" at bounding box center [911, 372] width 31 height 0
click at [372, 372] on span "Video Player" at bounding box center [374, 372] width 31 height 0
drag, startPoint x: 529, startPoint y: 372, endPoint x: 448, endPoint y: 373, distance: 81.0
click at [448, 373] on div "Play Mute 83% Current Time 0:00 / Duration 3:35 Loaded : 100.00% 0:00 0:00 Stre…" at bounding box center [643, 371] width 568 height 23
click at [370, 372] on span "Video Player" at bounding box center [374, 372] width 31 height 0
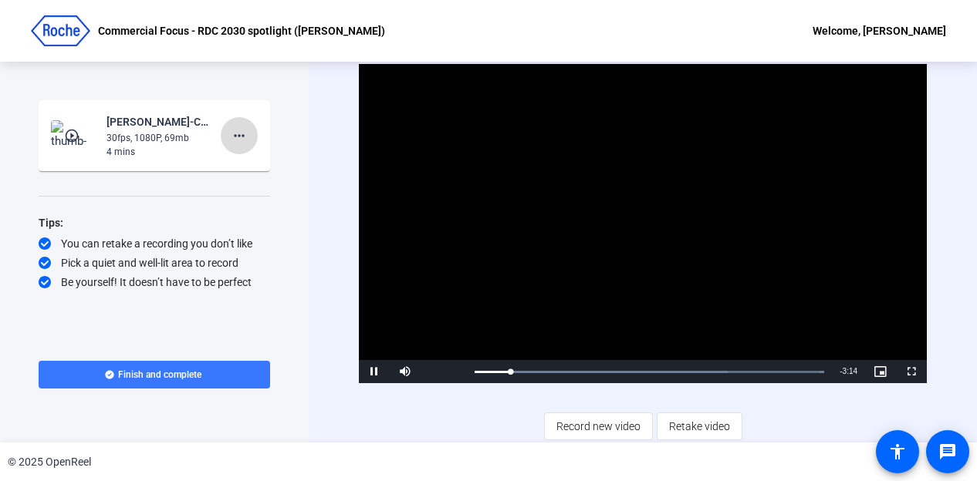
click at [236, 134] on mat-icon "more_horiz" at bounding box center [239, 136] width 19 height 19
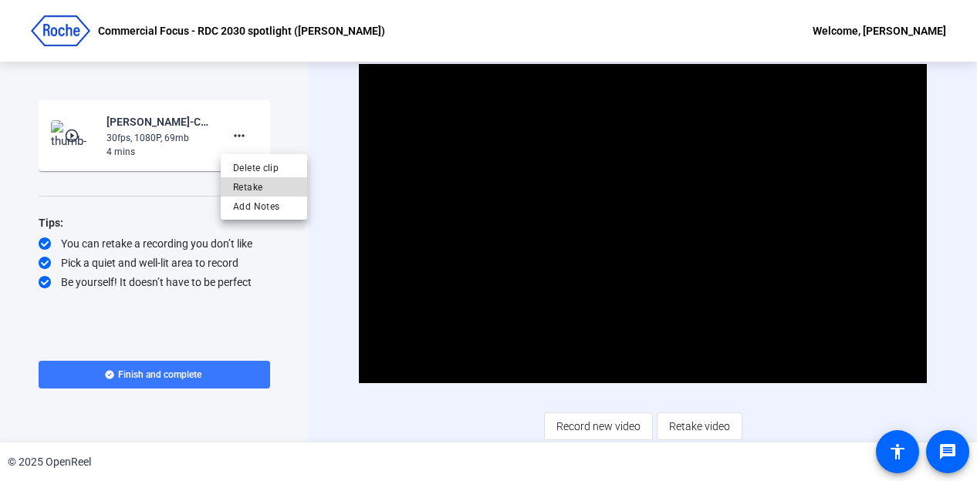
click at [256, 184] on span "Retake" at bounding box center [264, 187] width 62 height 19
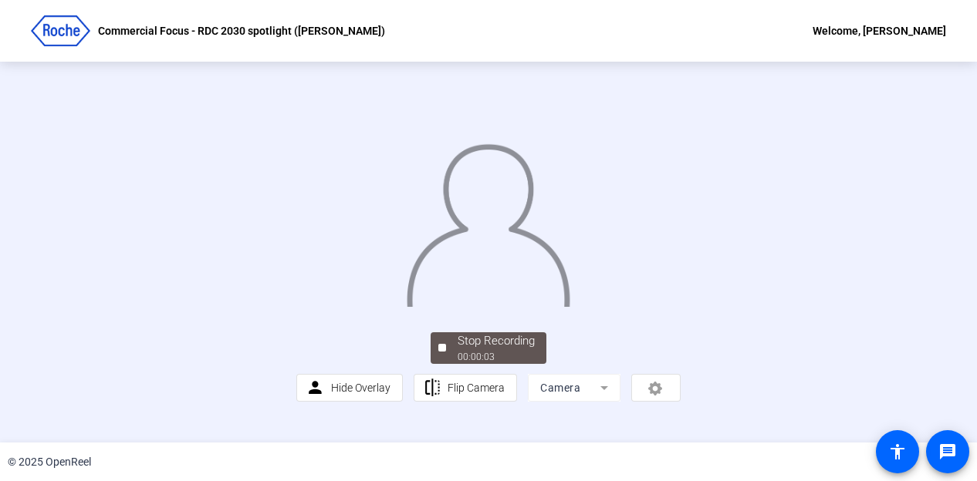
scroll to position [100, 0]
click at [461, 350] on div "Stop Recording" at bounding box center [495, 342] width 77 height 18
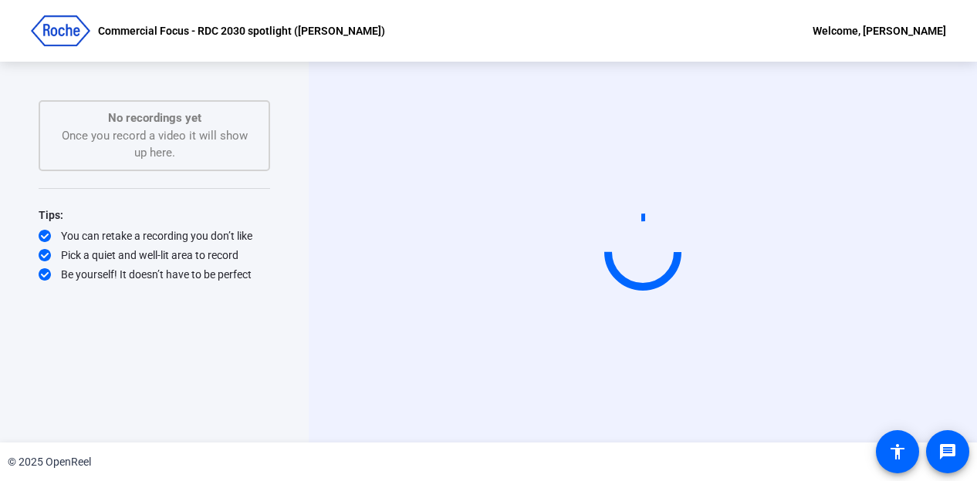
scroll to position [0, 0]
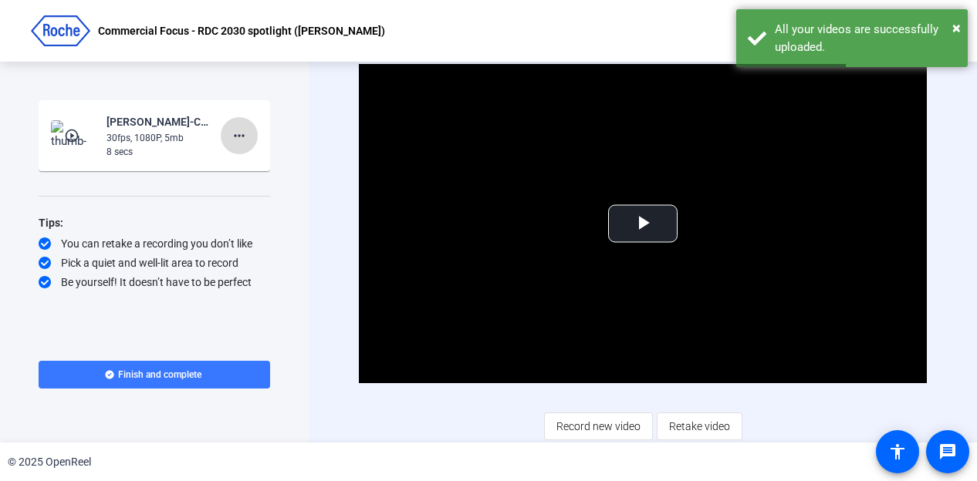
click at [245, 133] on mat-icon "more_horiz" at bounding box center [239, 136] width 19 height 19
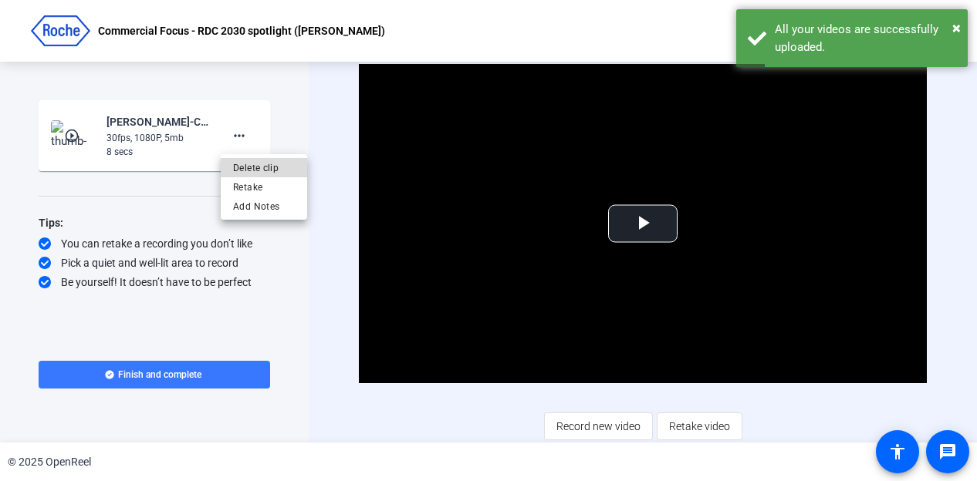
click at [270, 167] on span "Delete clip" at bounding box center [264, 168] width 62 height 19
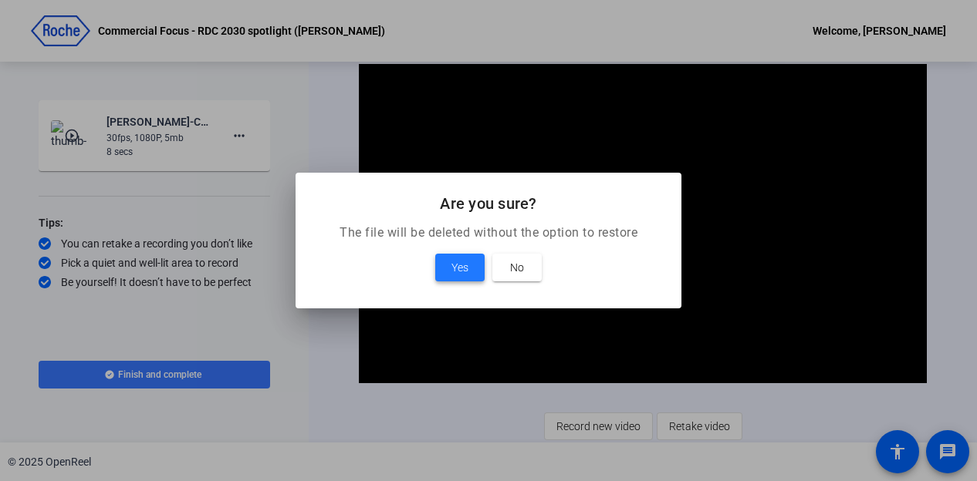
click at [451, 268] on button "Yes" at bounding box center [459, 268] width 49 height 28
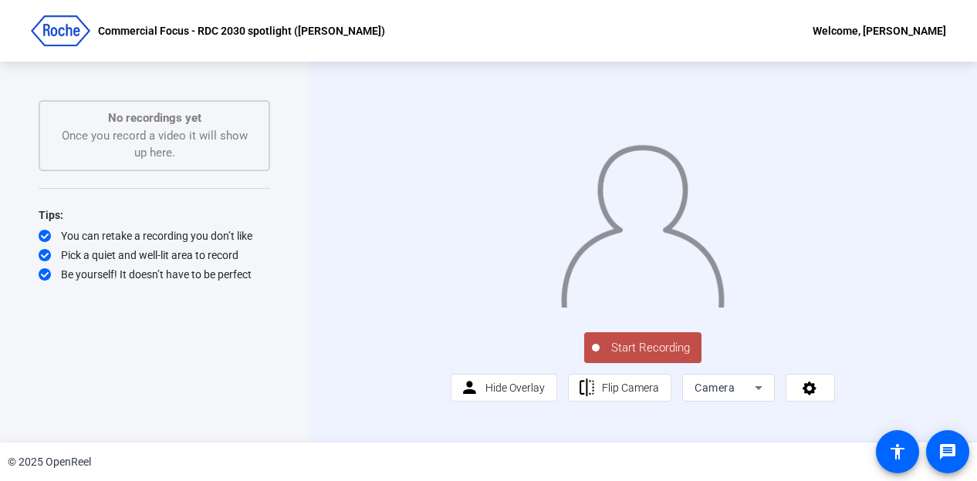
click at [633, 357] on span "Start Recording" at bounding box center [650, 348] width 102 height 18
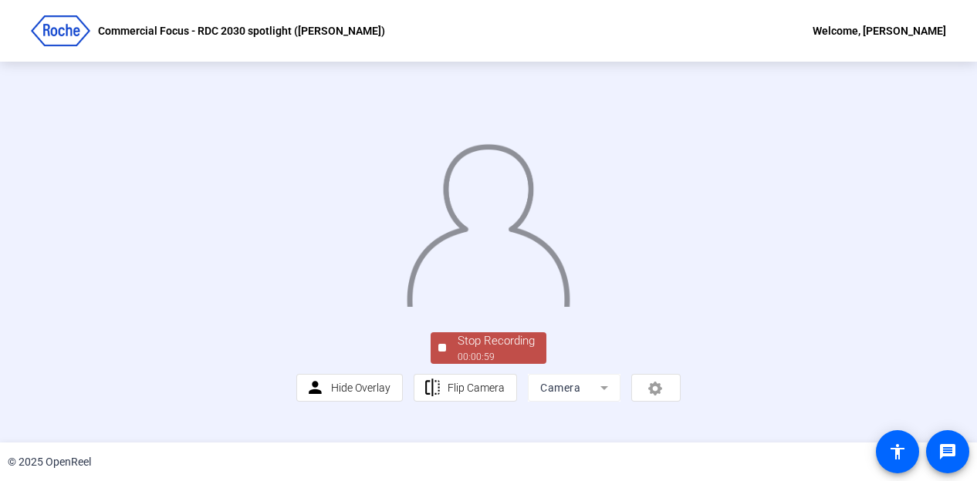
scroll to position [100, 0]
click at [482, 350] on div "Stop Recording" at bounding box center [495, 342] width 77 height 18
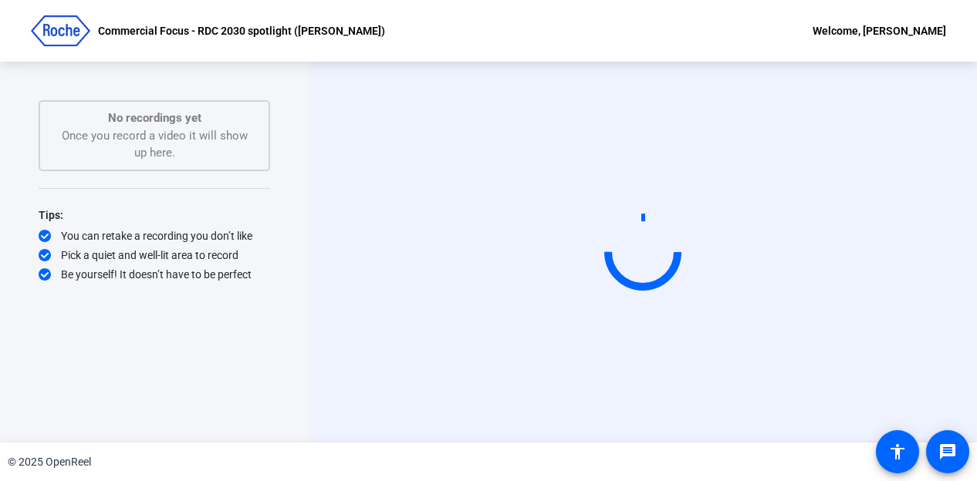
scroll to position [0, 0]
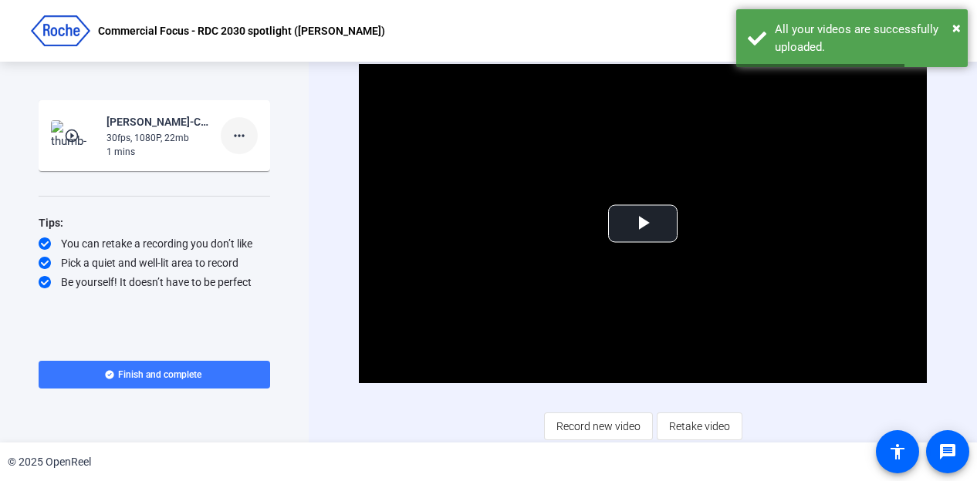
click at [231, 132] on mat-icon "more_horiz" at bounding box center [239, 136] width 19 height 19
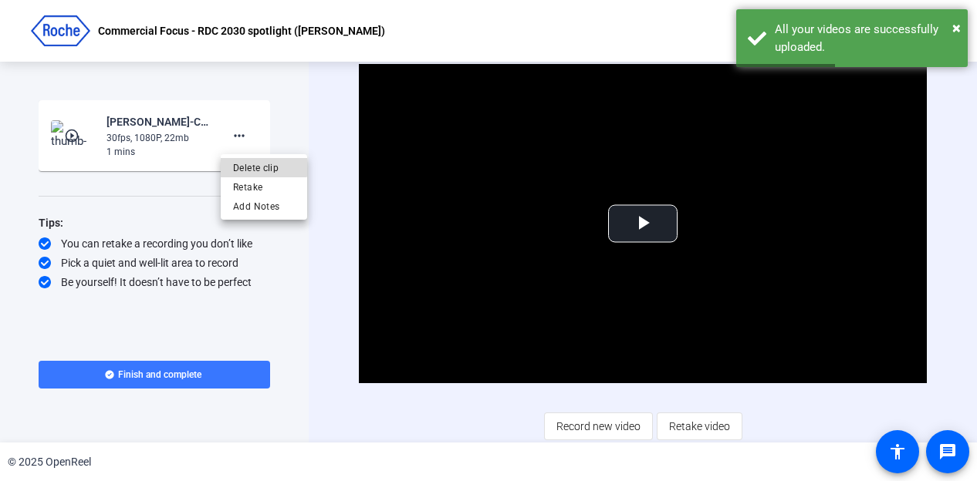
click at [255, 159] on span "Delete clip" at bounding box center [264, 168] width 62 height 19
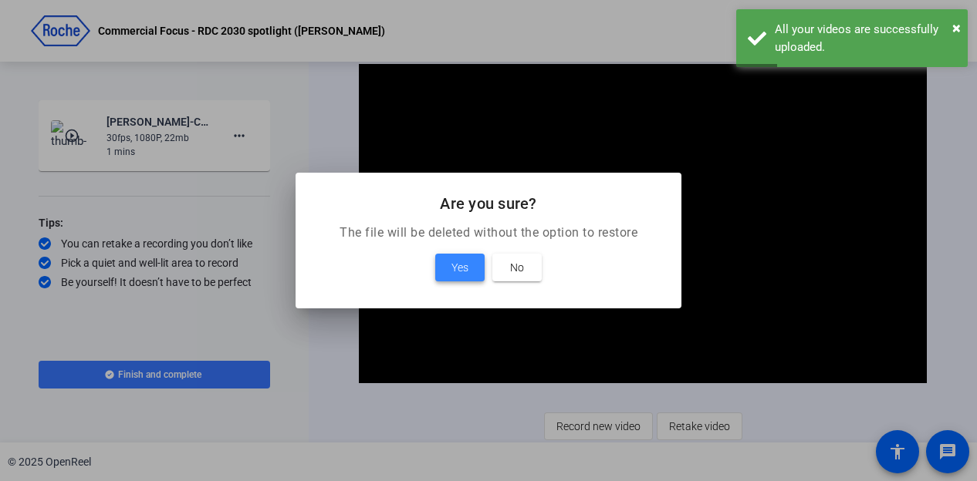
click at [441, 269] on span at bounding box center [459, 267] width 49 height 37
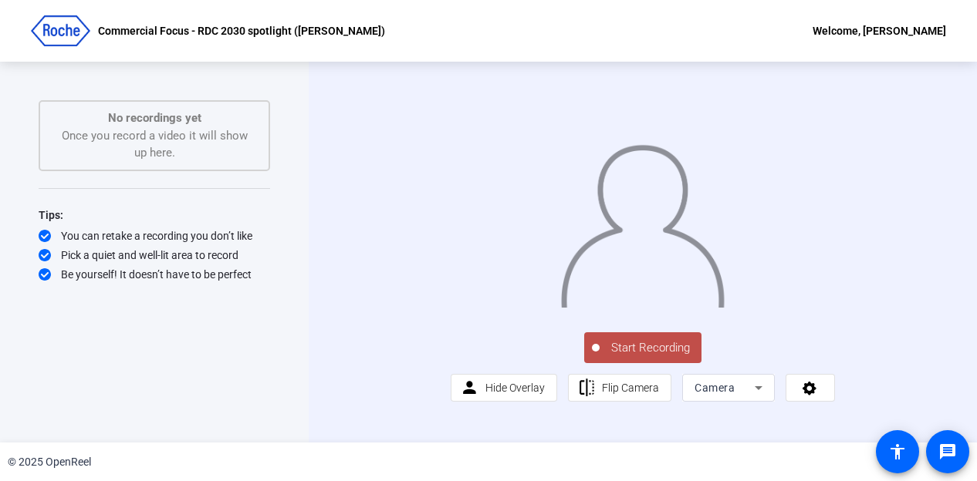
click at [636, 357] on span "Start Recording" at bounding box center [650, 348] width 102 height 18
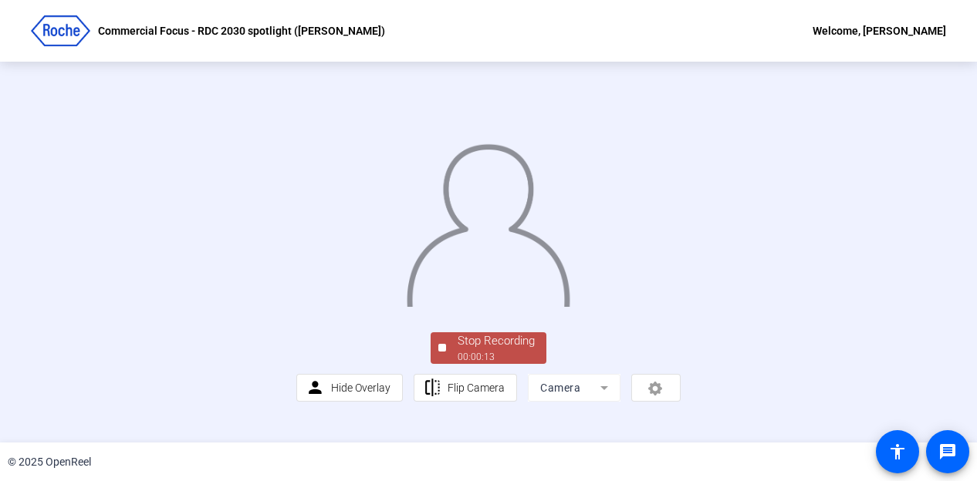
scroll to position [100, 0]
click at [506, 364] on div "00:00:14" at bounding box center [495, 357] width 77 height 14
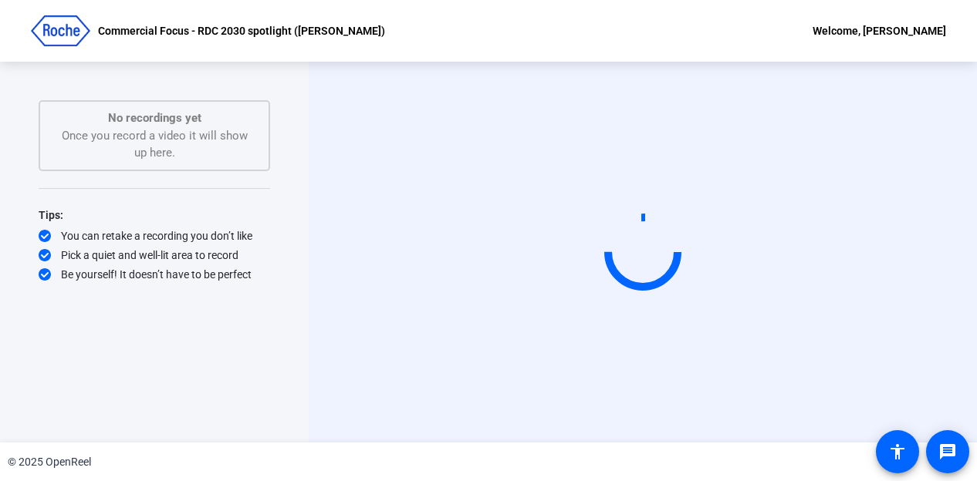
scroll to position [0, 0]
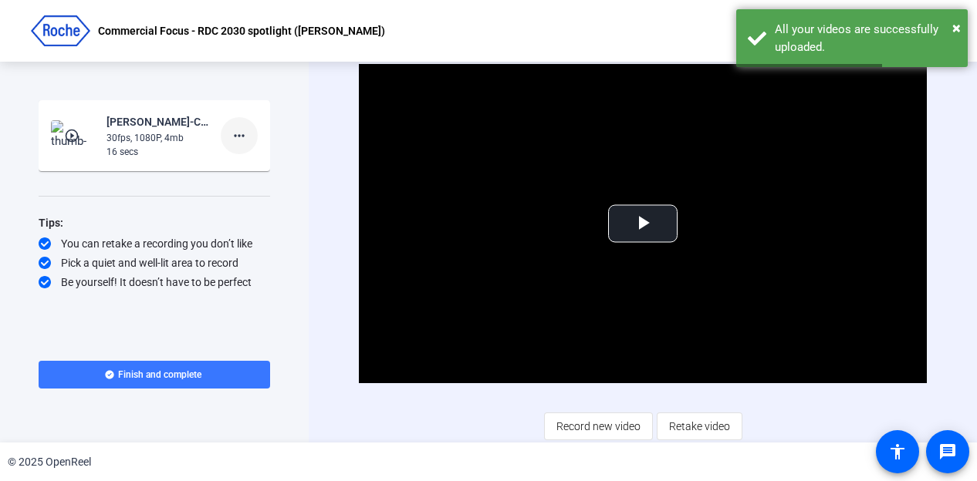
click at [241, 134] on mat-icon "more_horiz" at bounding box center [239, 136] width 19 height 19
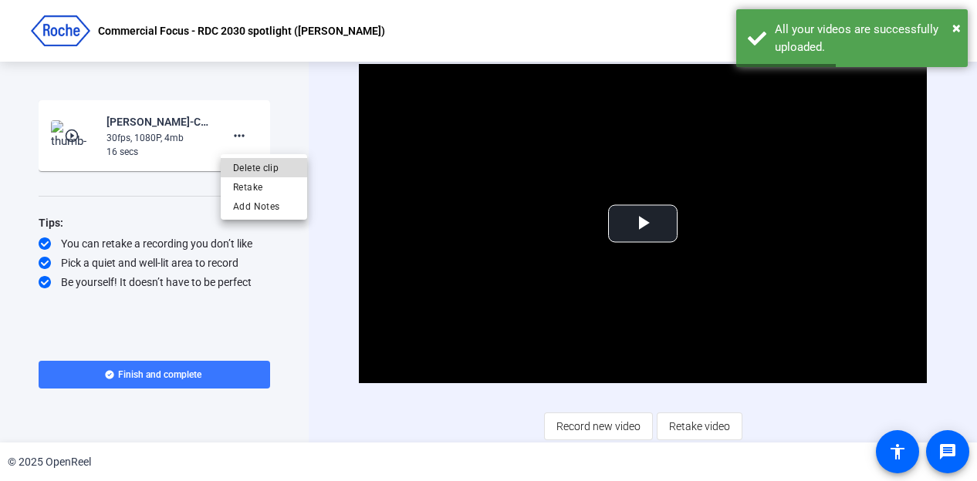
click at [265, 165] on span "Delete clip" at bounding box center [264, 168] width 62 height 19
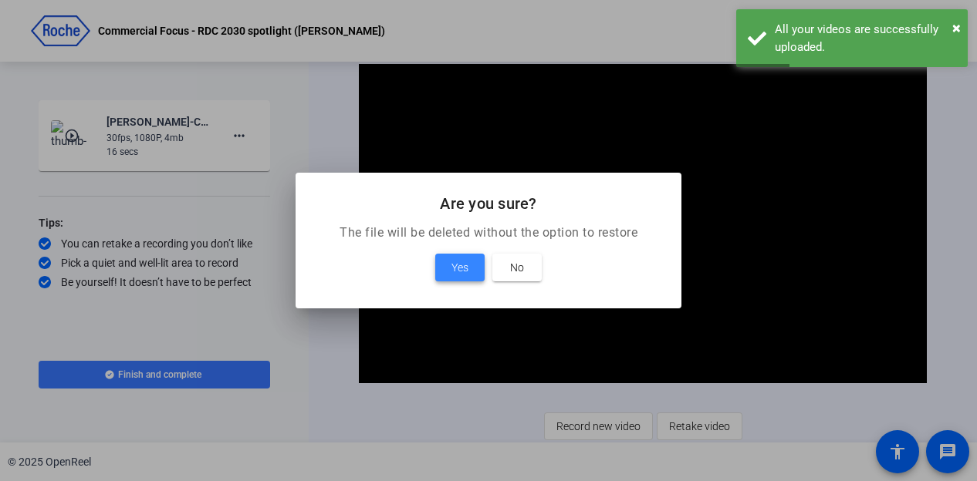
drag, startPoint x: 479, startPoint y: 269, endPoint x: 473, endPoint y: 262, distance: 9.9
click at [478, 268] on span at bounding box center [459, 267] width 49 height 37
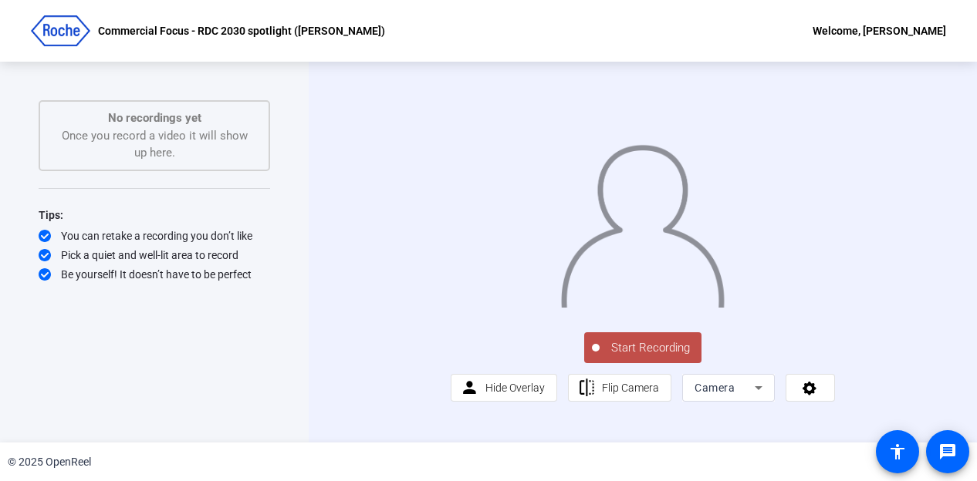
drag, startPoint x: 622, startPoint y: 399, endPoint x: 619, endPoint y: 409, distance: 10.5
click at [622, 357] on span "Start Recording" at bounding box center [650, 348] width 102 height 18
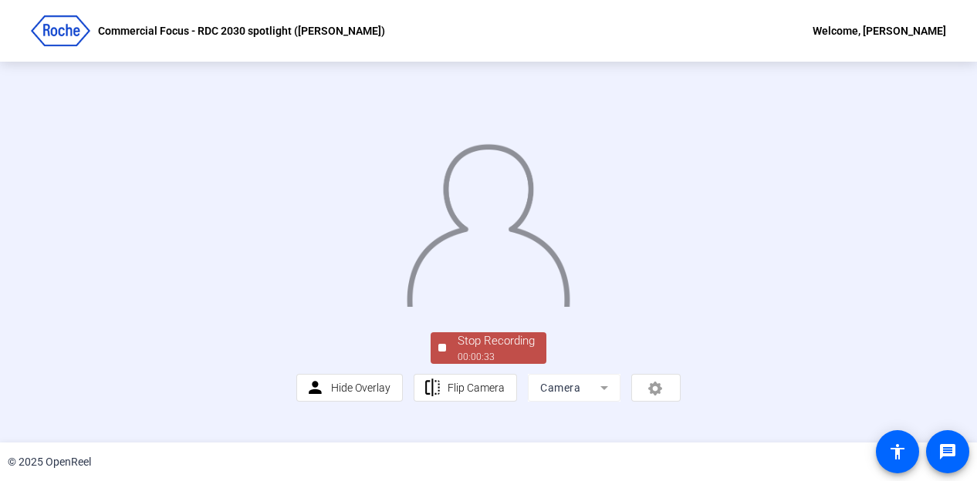
scroll to position [100, 0]
click at [471, 364] on div "00:00:33" at bounding box center [495, 357] width 77 height 14
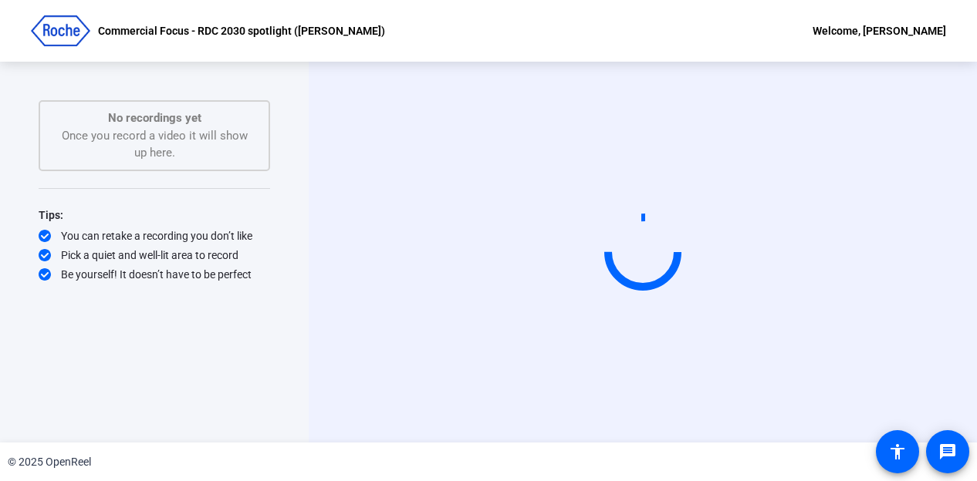
scroll to position [0, 0]
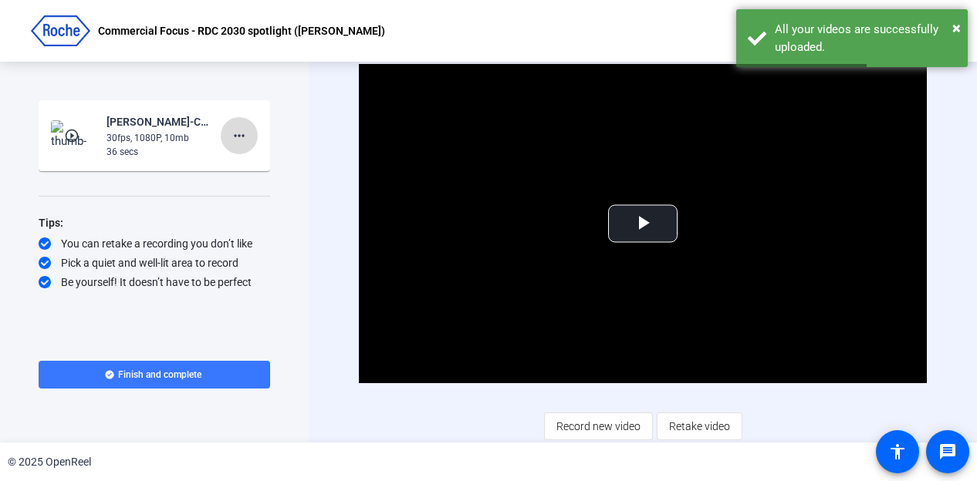
click at [241, 134] on mat-icon "more_horiz" at bounding box center [239, 136] width 19 height 19
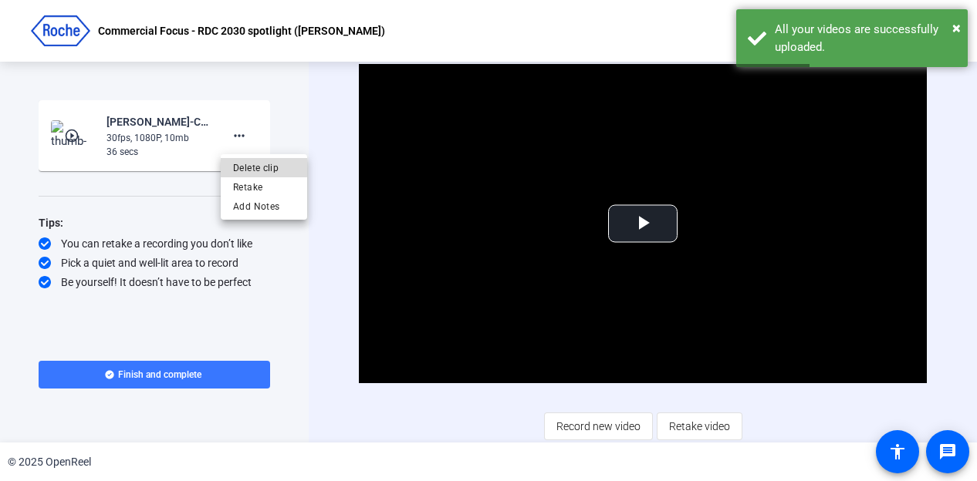
click at [262, 163] on span "Delete clip" at bounding box center [264, 168] width 62 height 19
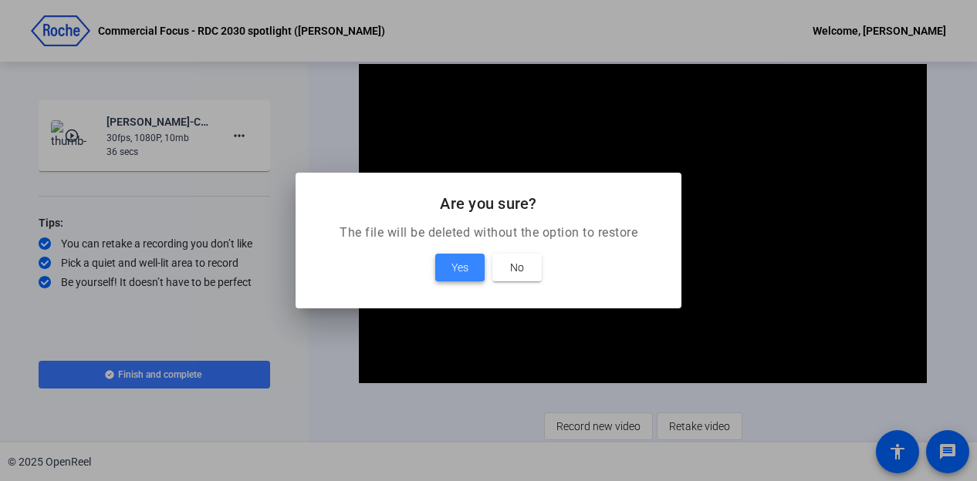
click at [441, 265] on span at bounding box center [459, 267] width 49 height 37
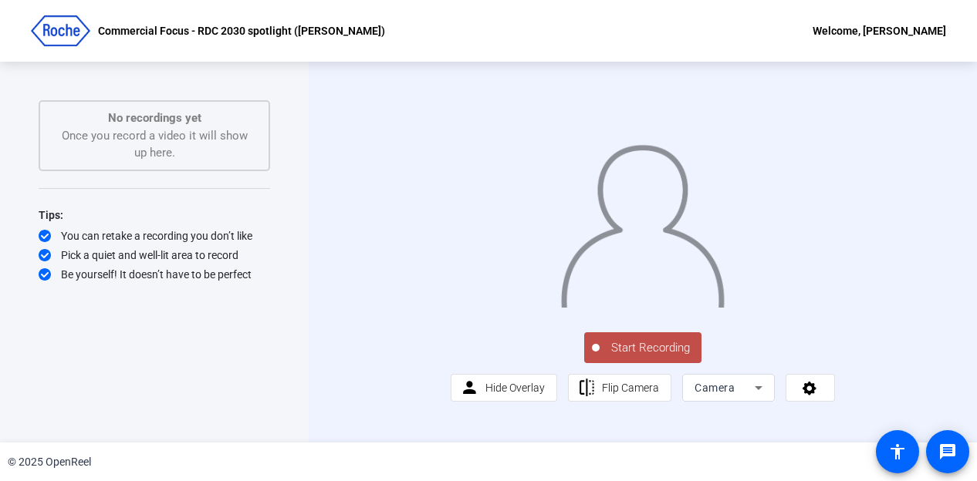
click at [633, 357] on span "Start Recording" at bounding box center [650, 348] width 102 height 18
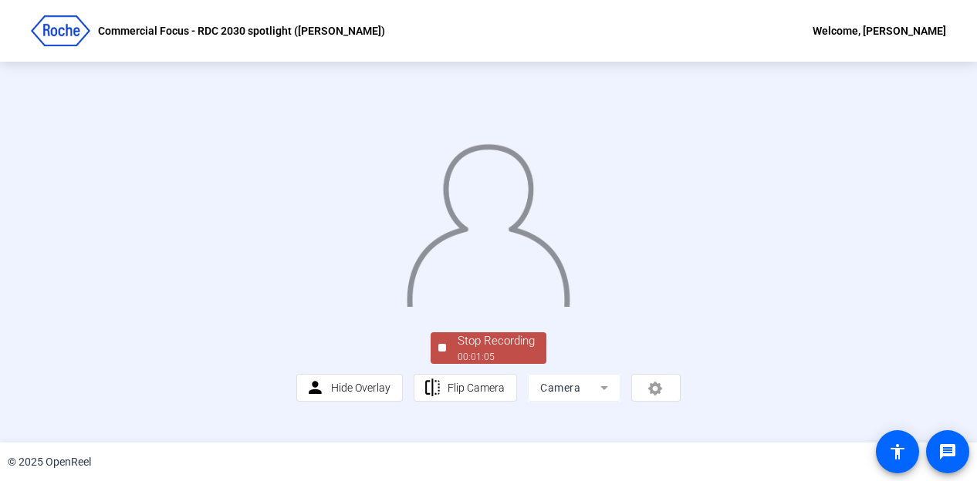
scroll to position [100, 0]
click at [501, 364] on div "00:01:06" at bounding box center [495, 357] width 77 height 14
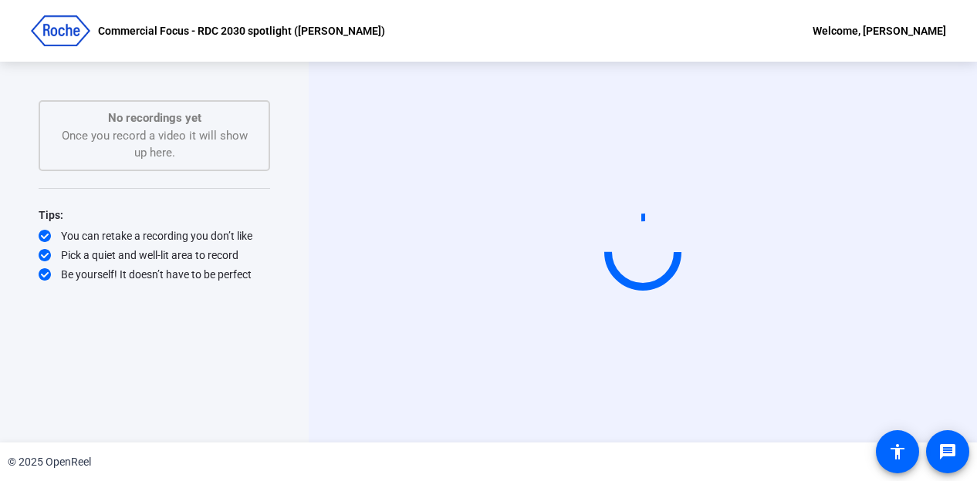
scroll to position [0, 0]
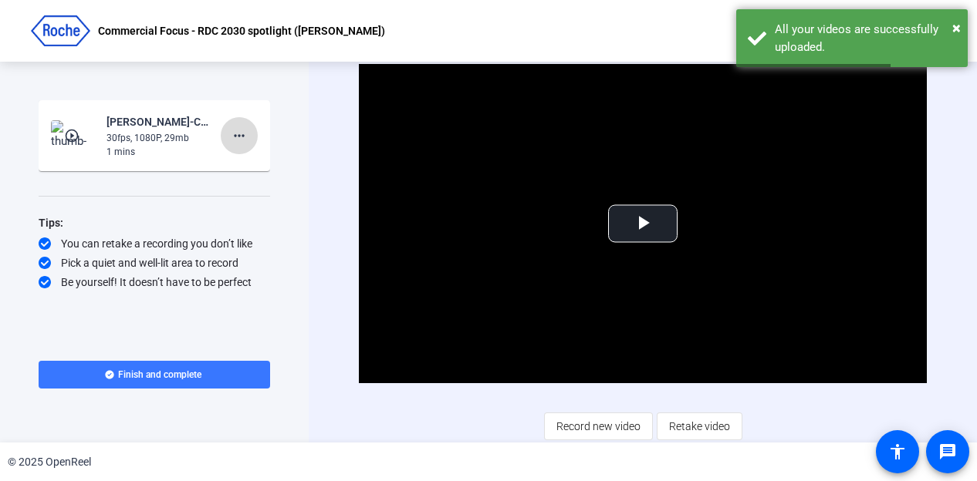
click at [241, 135] on mat-icon "more_horiz" at bounding box center [239, 136] width 19 height 19
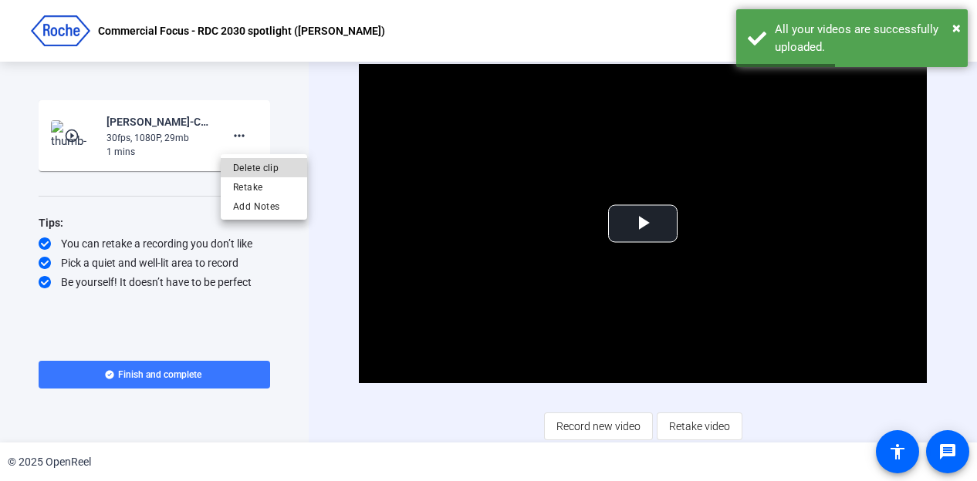
click at [270, 164] on span "Delete clip" at bounding box center [264, 168] width 62 height 19
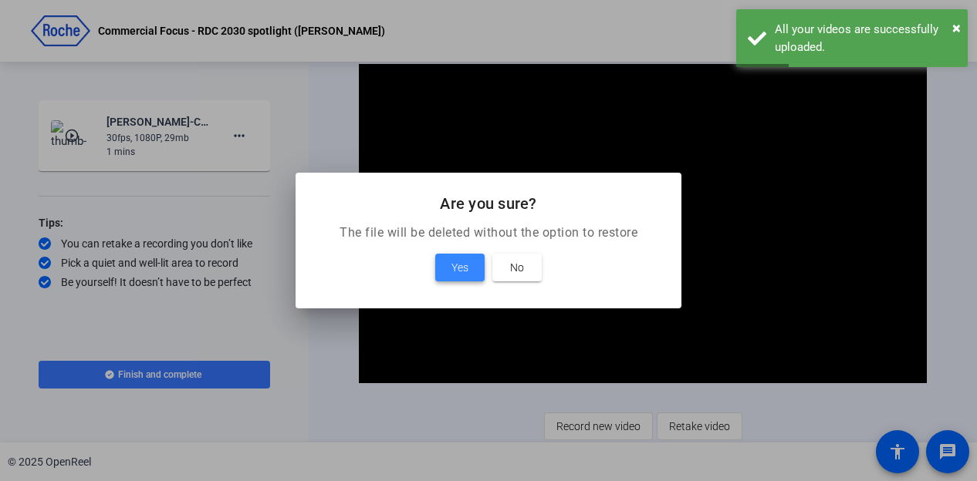
click at [457, 268] on span "Yes" at bounding box center [459, 267] width 17 height 19
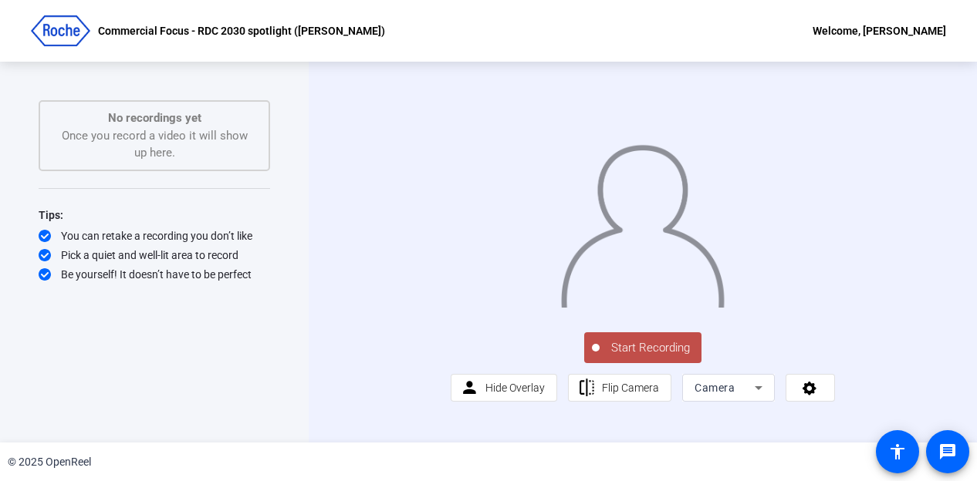
click at [643, 357] on span "Start Recording" at bounding box center [650, 348] width 102 height 18
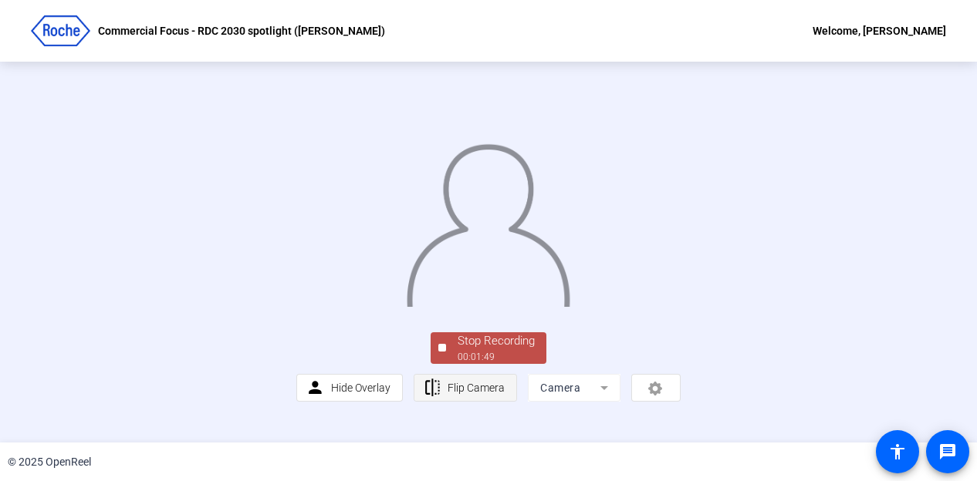
scroll to position [100, 0]
click at [490, 350] on div "Stop Recording" at bounding box center [495, 342] width 77 height 18
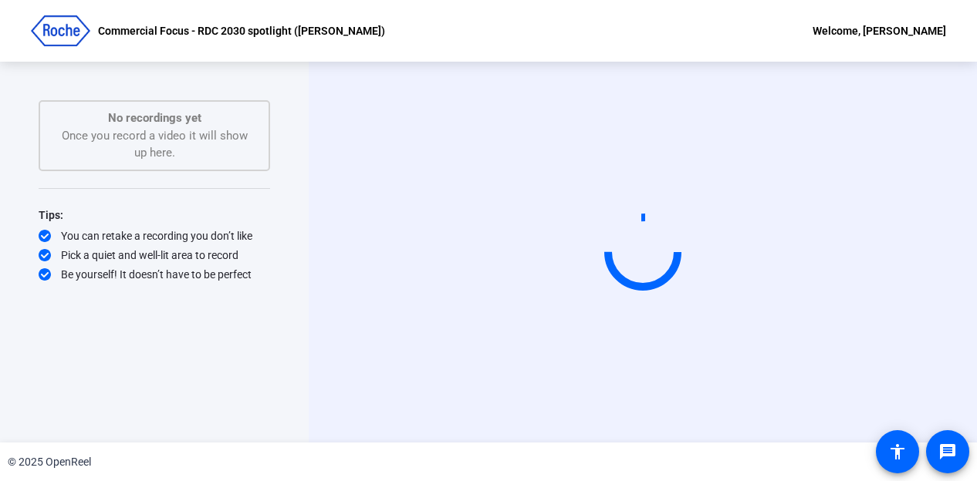
scroll to position [0, 0]
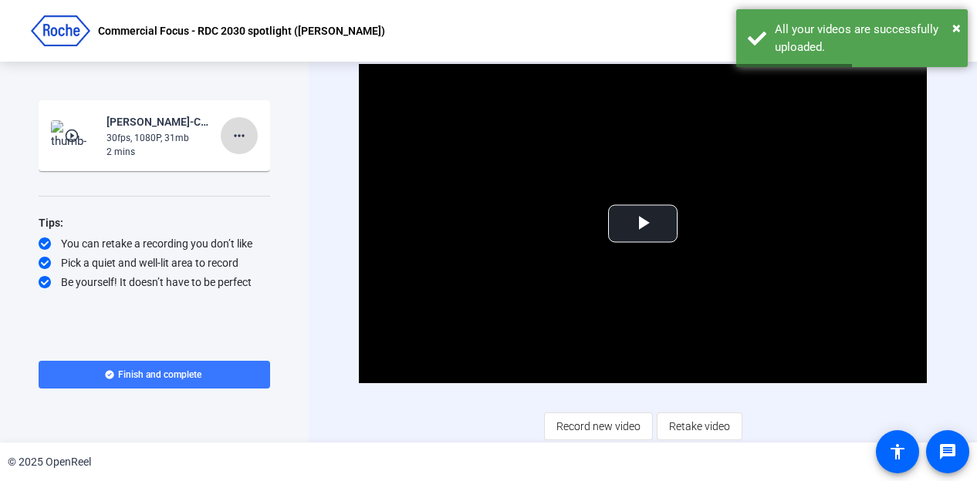
click at [239, 137] on mat-icon "more_horiz" at bounding box center [239, 136] width 19 height 19
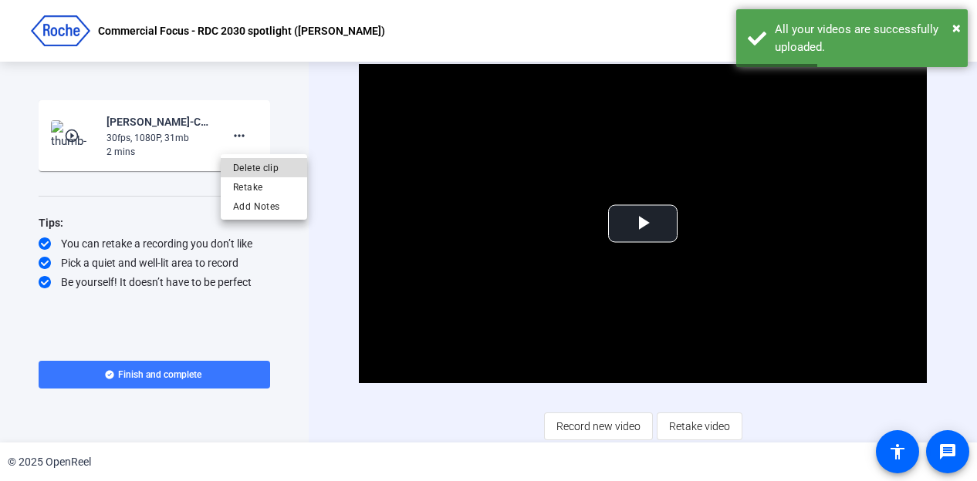
click at [258, 171] on span "Delete clip" at bounding box center [264, 168] width 62 height 19
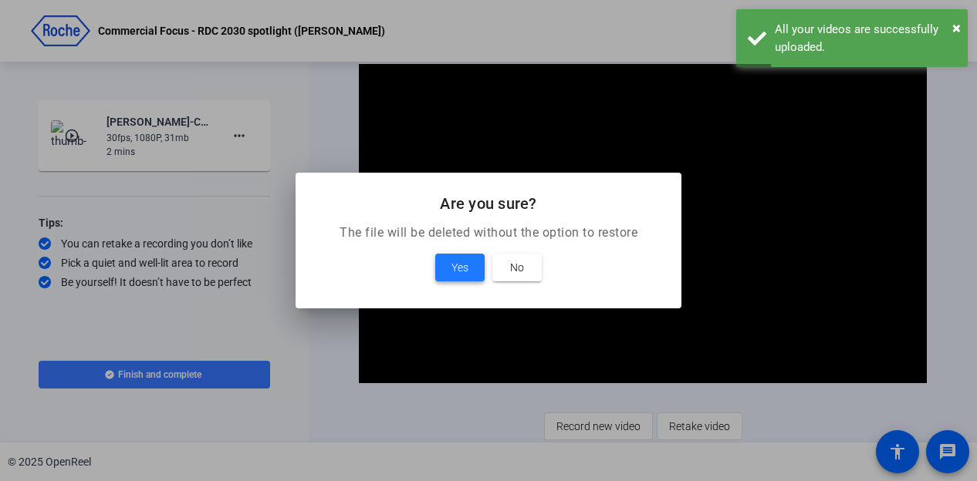
click at [451, 267] on span "Yes" at bounding box center [459, 267] width 17 height 19
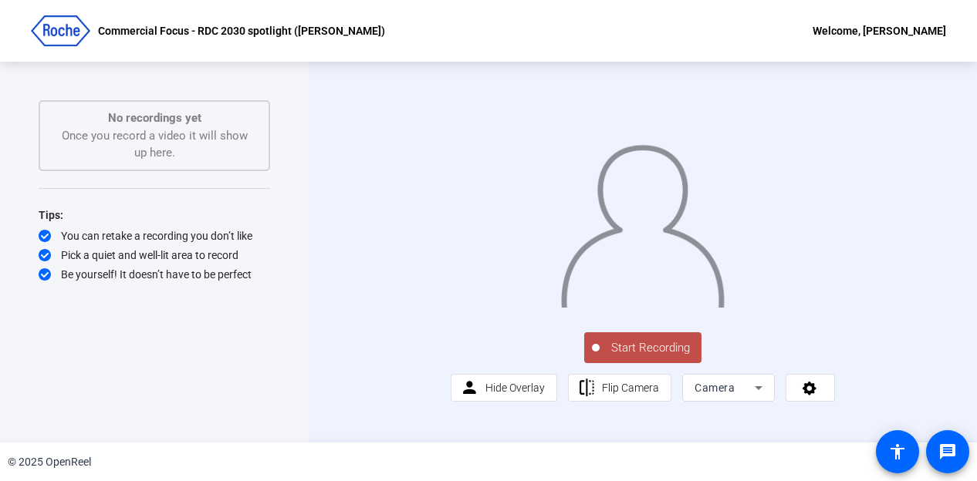
click at [633, 357] on span "Start Recording" at bounding box center [650, 348] width 102 height 18
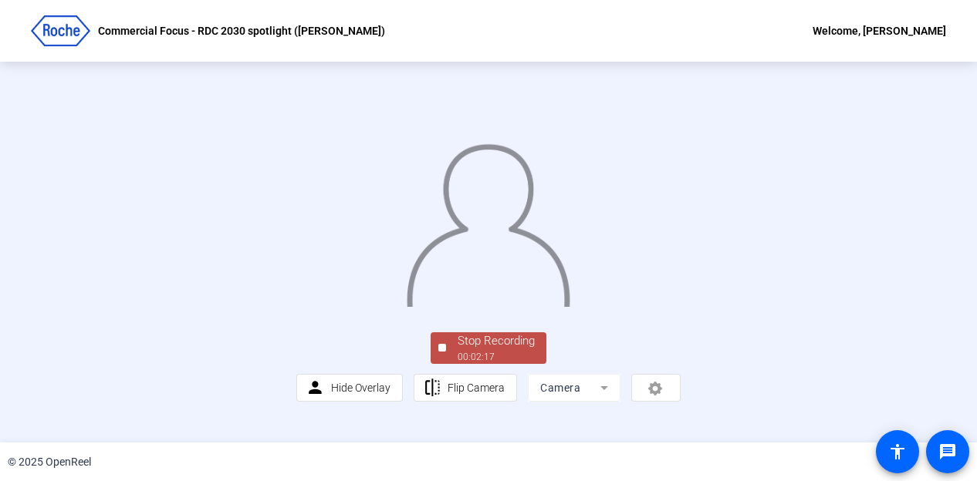
click at [498, 319] on div at bounding box center [488, 211] width 384 height 216
click at [490, 364] on div "00:02:19" at bounding box center [495, 357] width 77 height 14
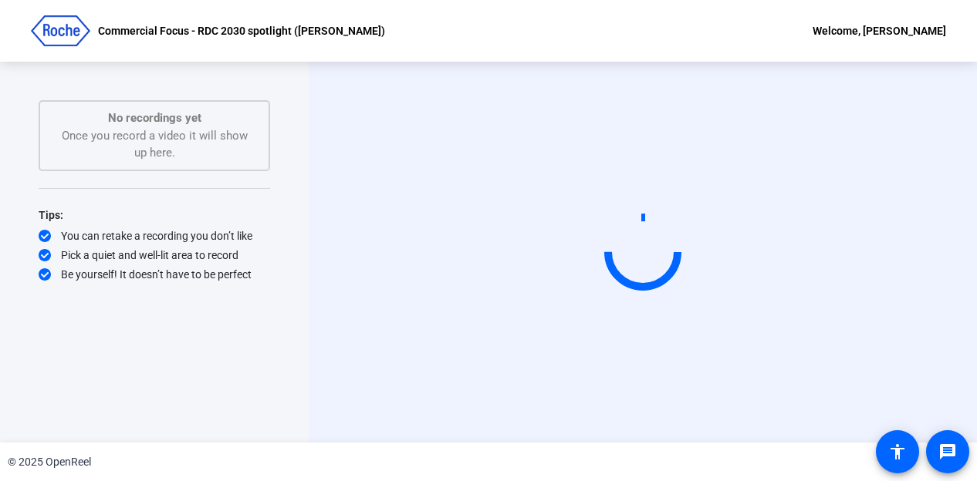
scroll to position [0, 0]
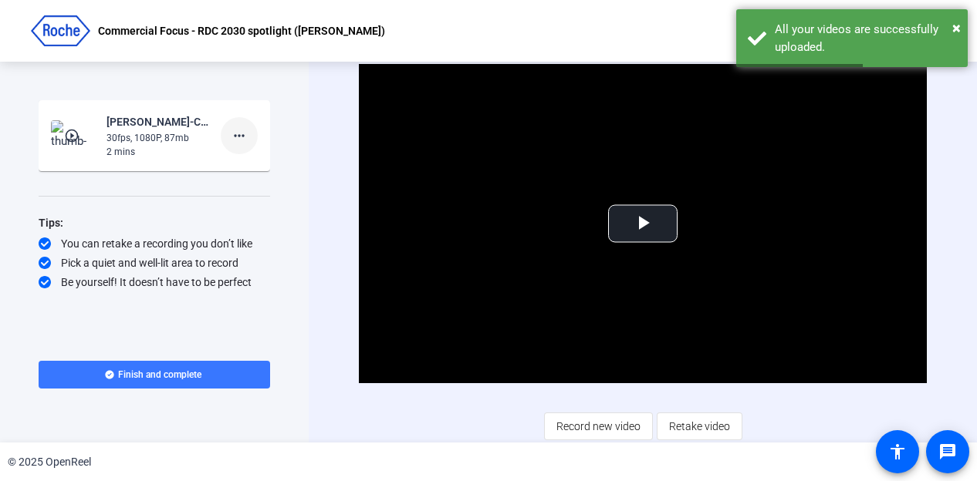
click at [244, 133] on mat-icon "more_horiz" at bounding box center [239, 136] width 19 height 19
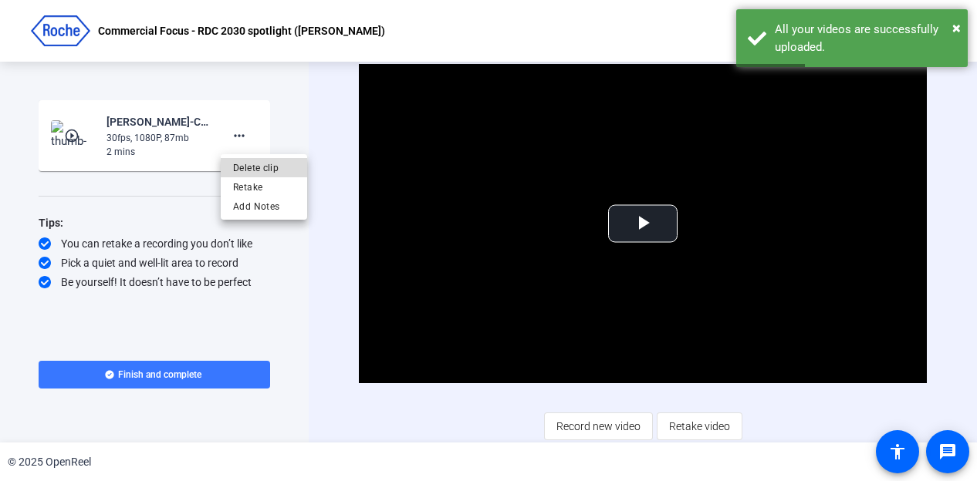
click at [266, 165] on span "Delete clip" at bounding box center [264, 168] width 62 height 19
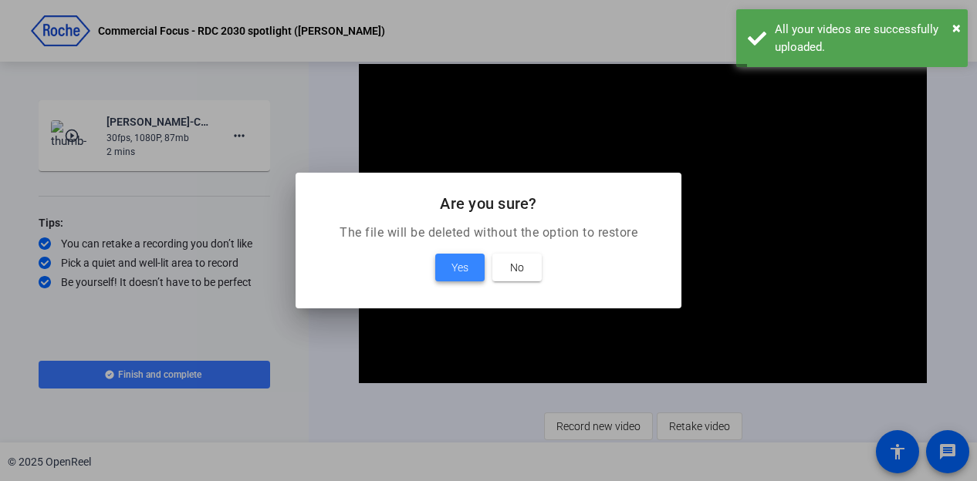
click at [464, 268] on span "Yes" at bounding box center [459, 267] width 17 height 19
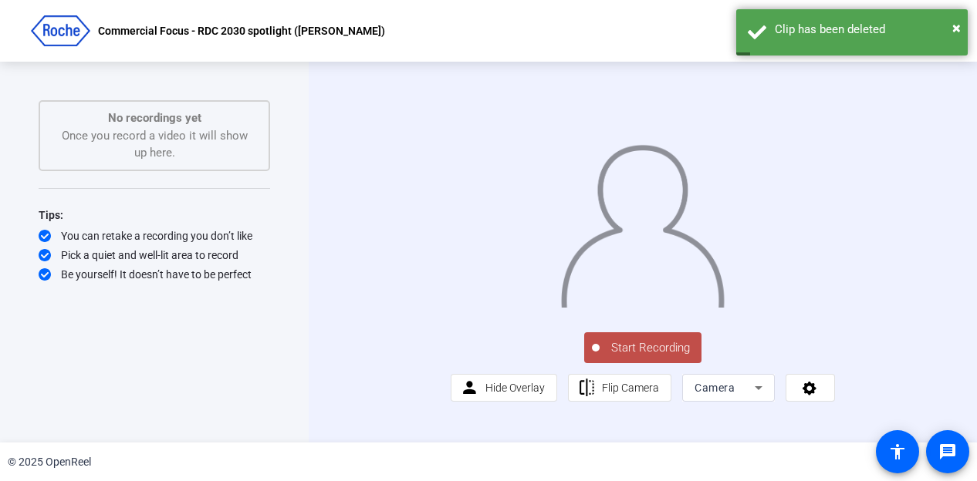
click at [639, 357] on span "Start Recording" at bounding box center [650, 348] width 102 height 18
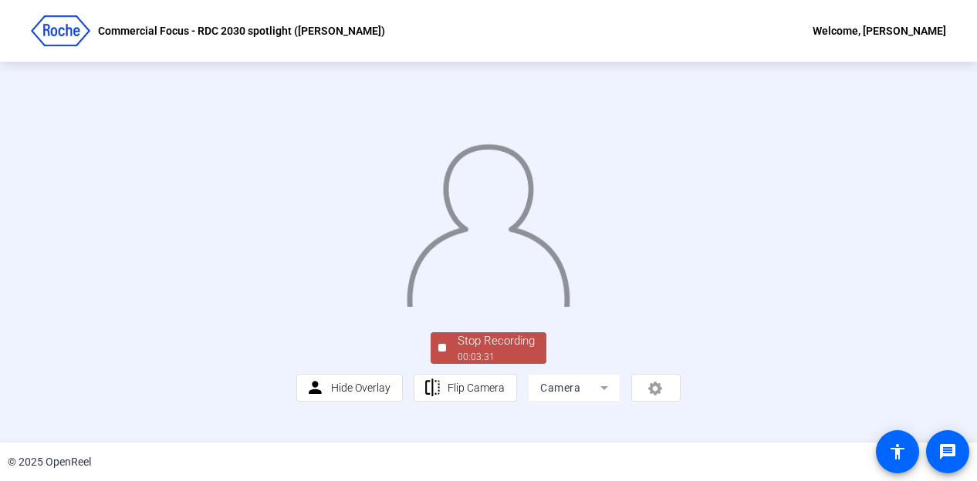
scroll to position [100, 0]
click at [491, 350] on div "Stop Recording" at bounding box center [495, 342] width 77 height 18
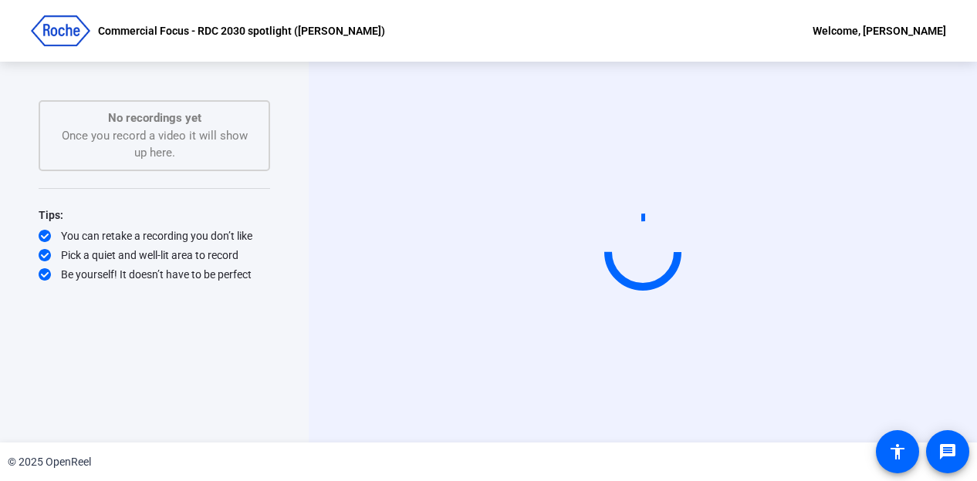
scroll to position [0, 0]
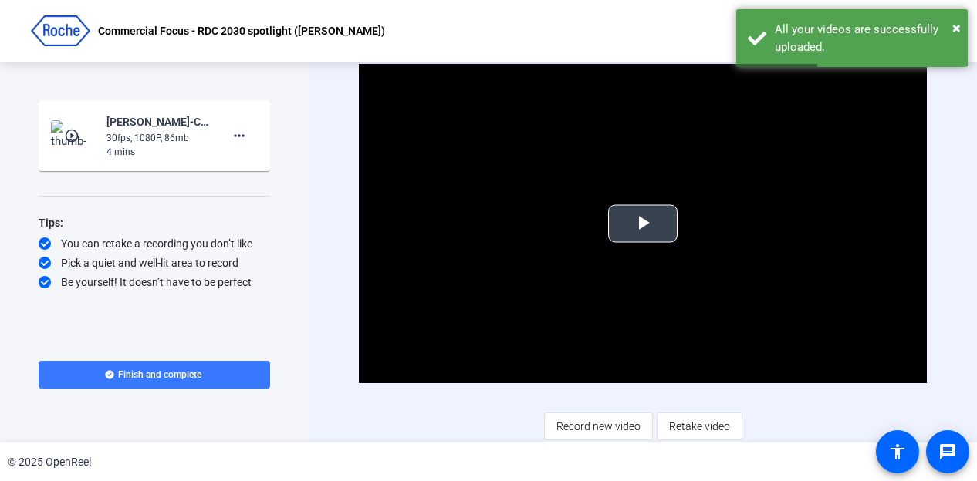
click at [643, 224] on span "Video Player" at bounding box center [643, 224] width 0 height 0
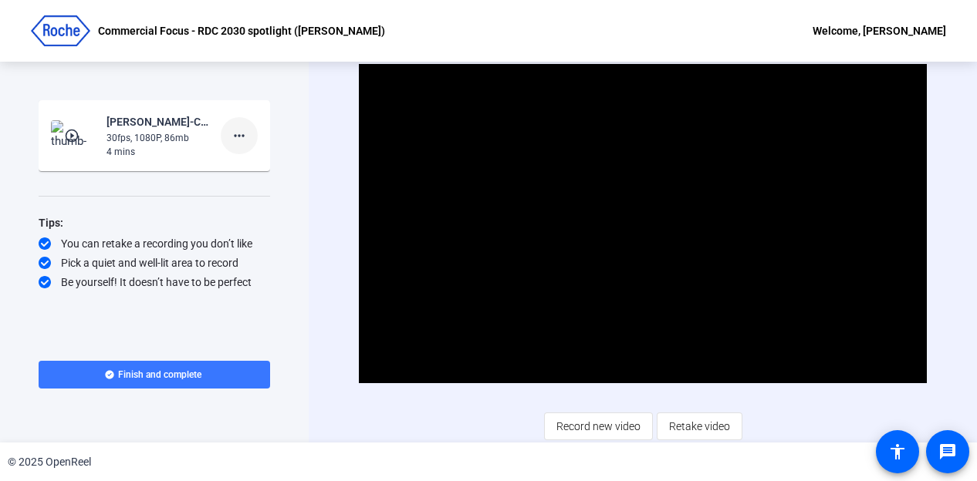
click at [243, 138] on mat-icon "more_horiz" at bounding box center [239, 136] width 19 height 19
click at [251, 166] on span "Delete clip" at bounding box center [264, 168] width 62 height 19
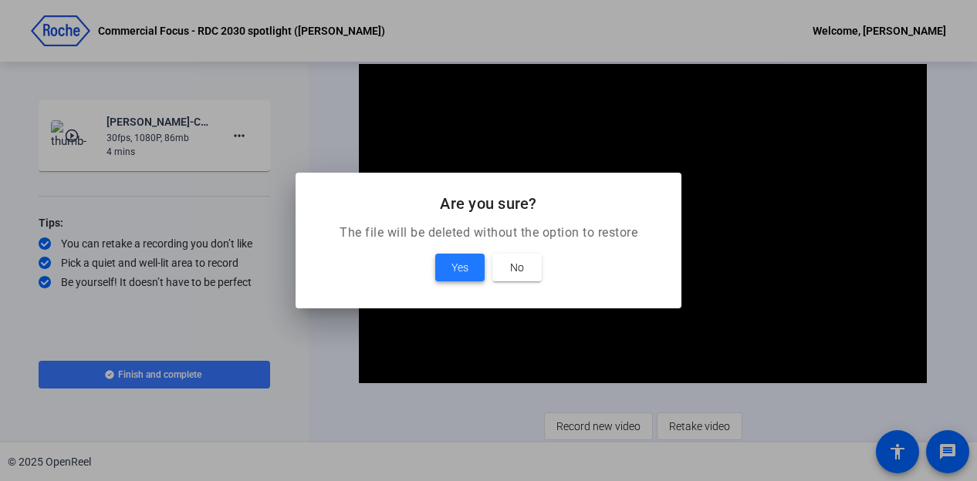
click at [451, 269] on span at bounding box center [459, 267] width 49 height 37
